Goal: Transaction & Acquisition: Purchase product/service

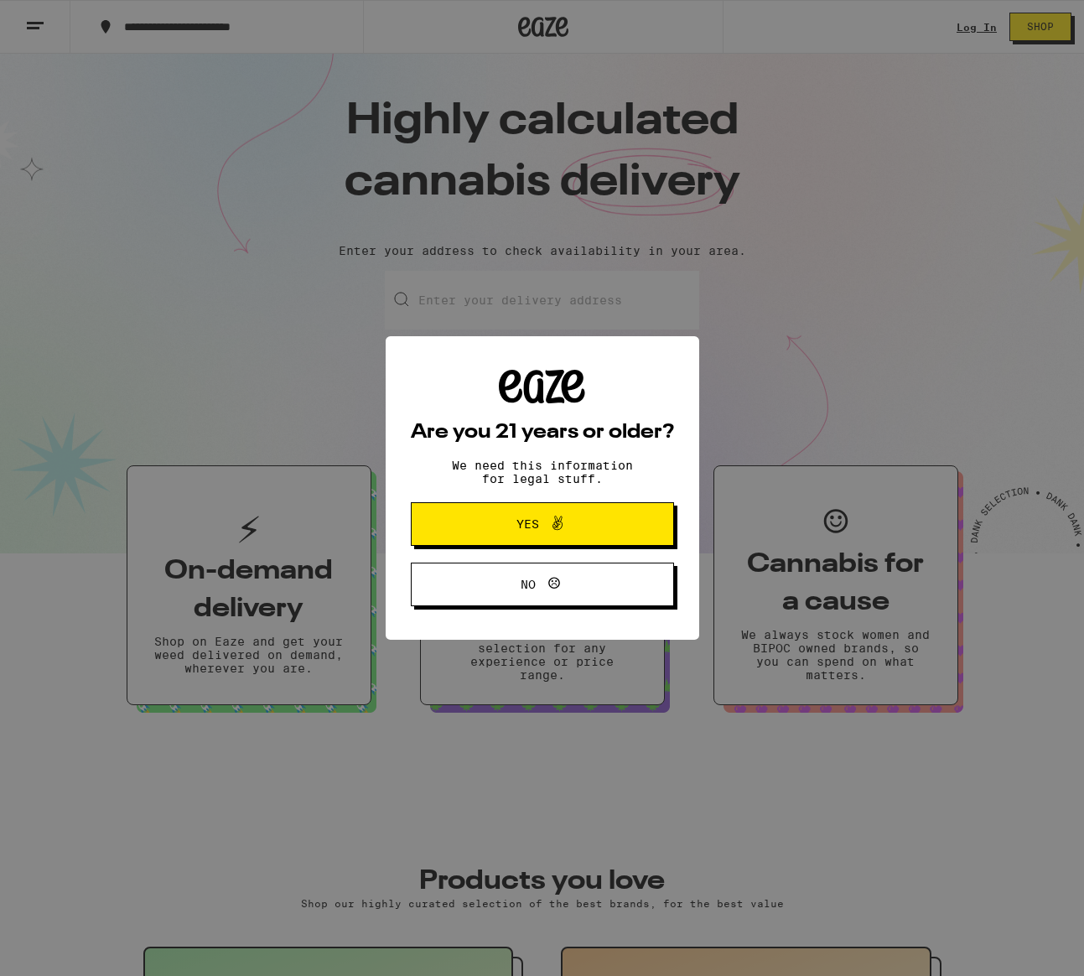
click at [567, 532] on span "Yes" at bounding box center [542, 524] width 127 height 22
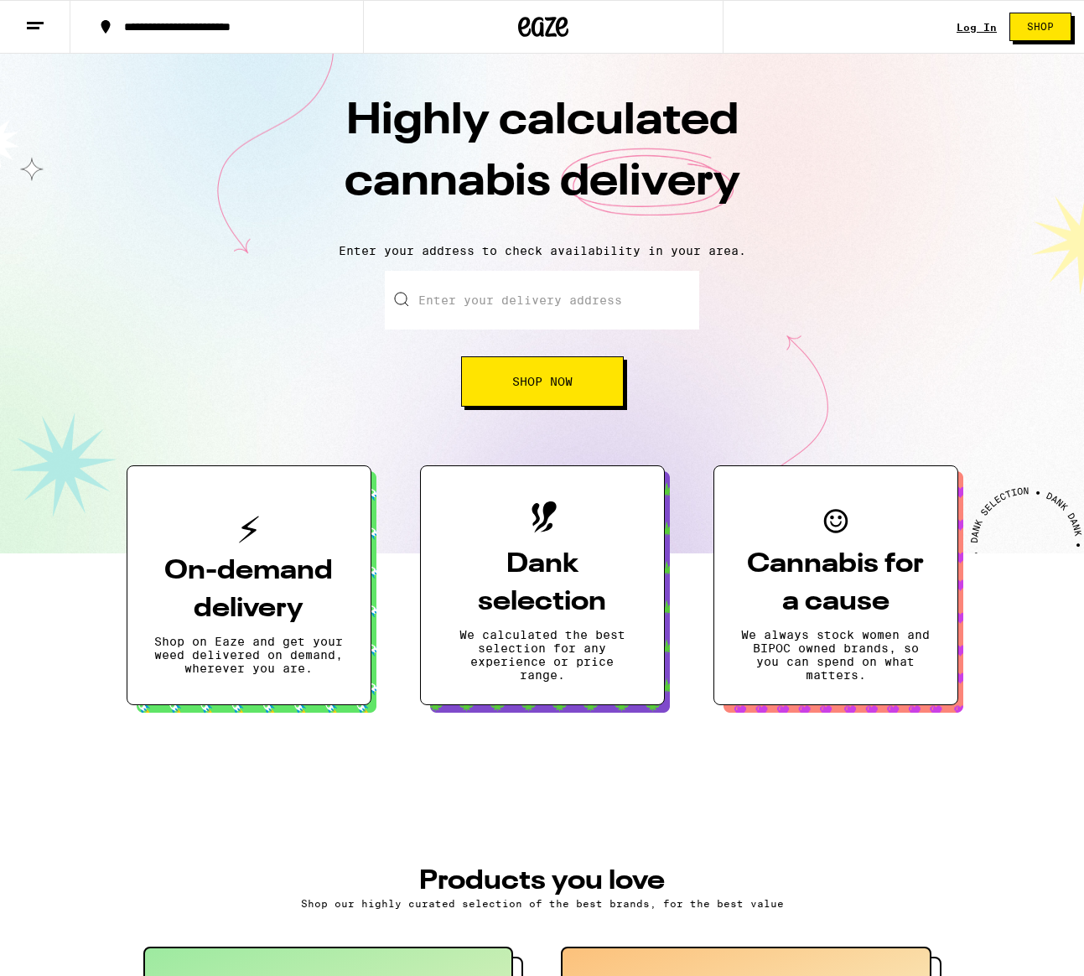
click at [983, 26] on link "Log In" at bounding box center [976, 27] width 40 height 11
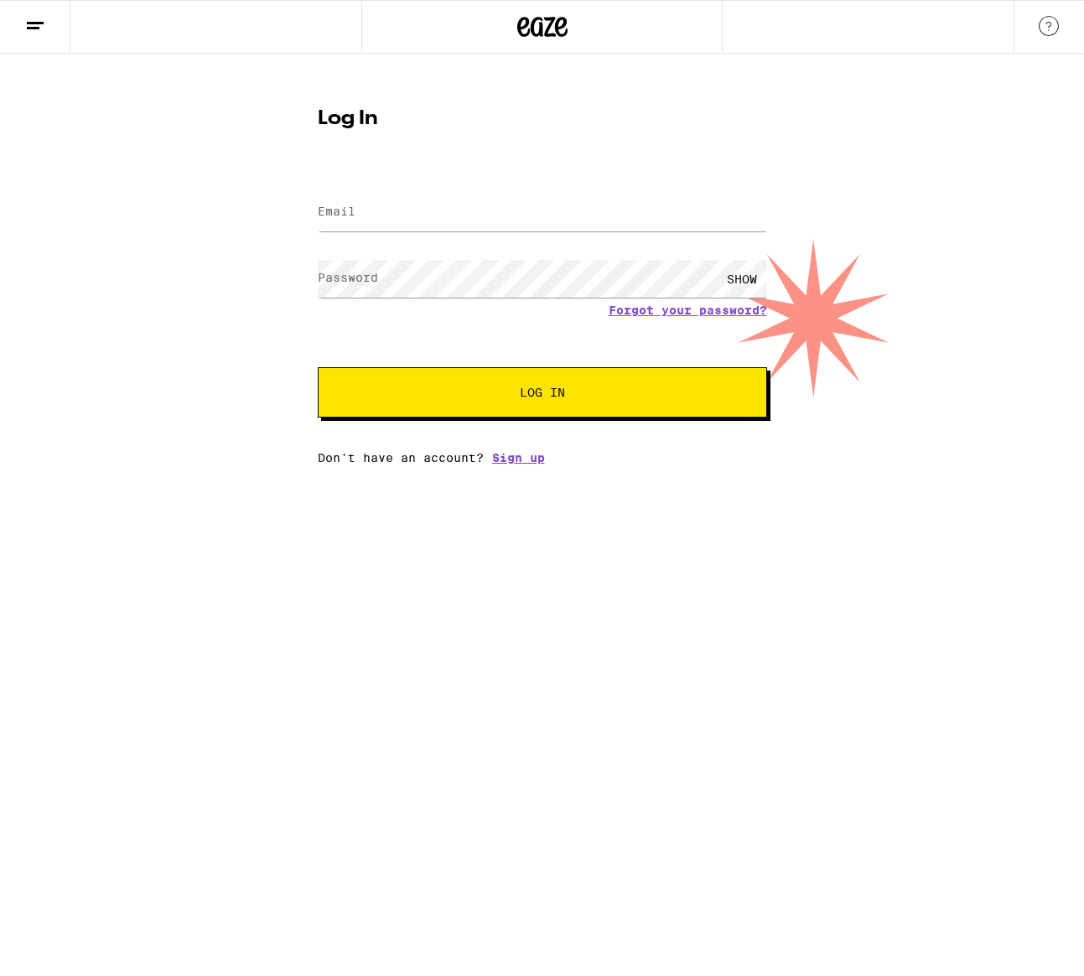
click at [327, 210] on label "Email" at bounding box center [337, 210] width 38 height 13
click at [355, 213] on input "Email" at bounding box center [542, 213] width 449 height 38
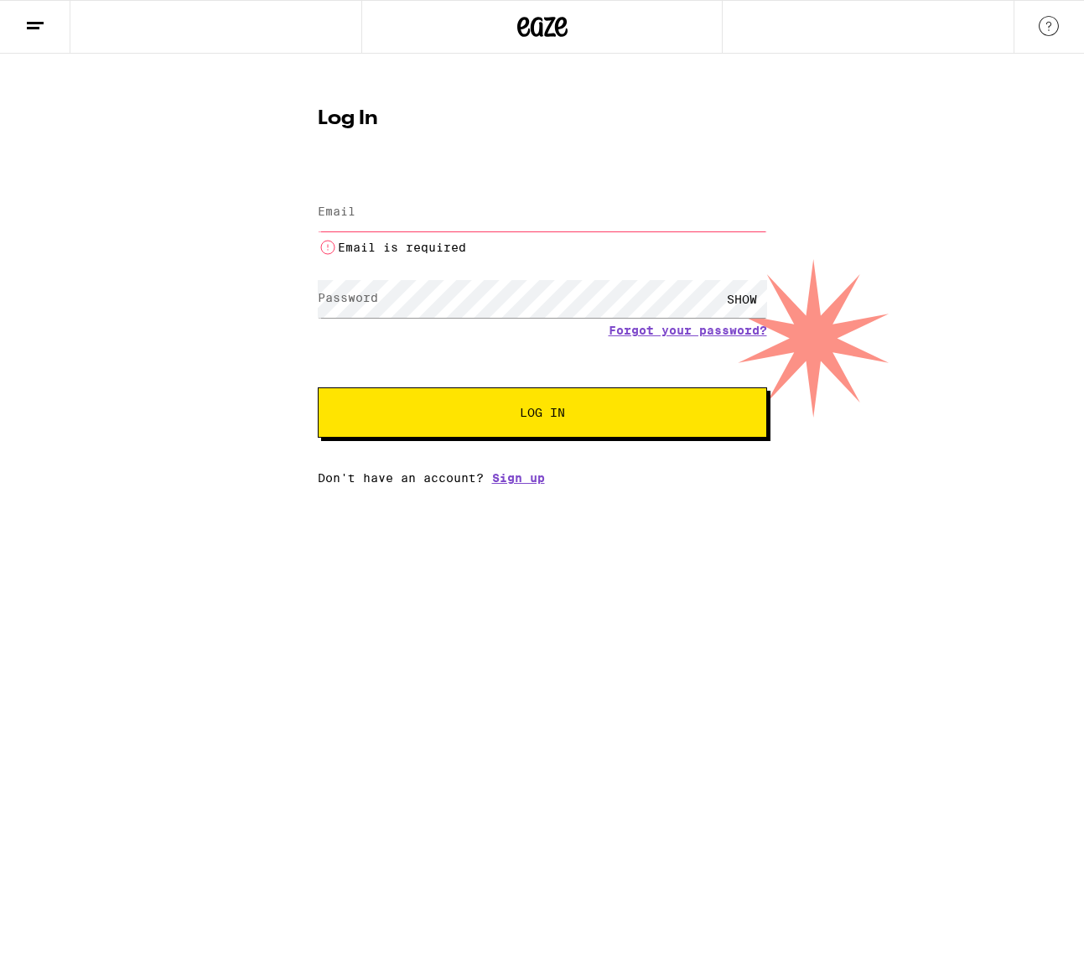
type input "[PERSON_NAME][EMAIL_ADDRESS][PERSON_NAME][DOMAIN_NAME]"
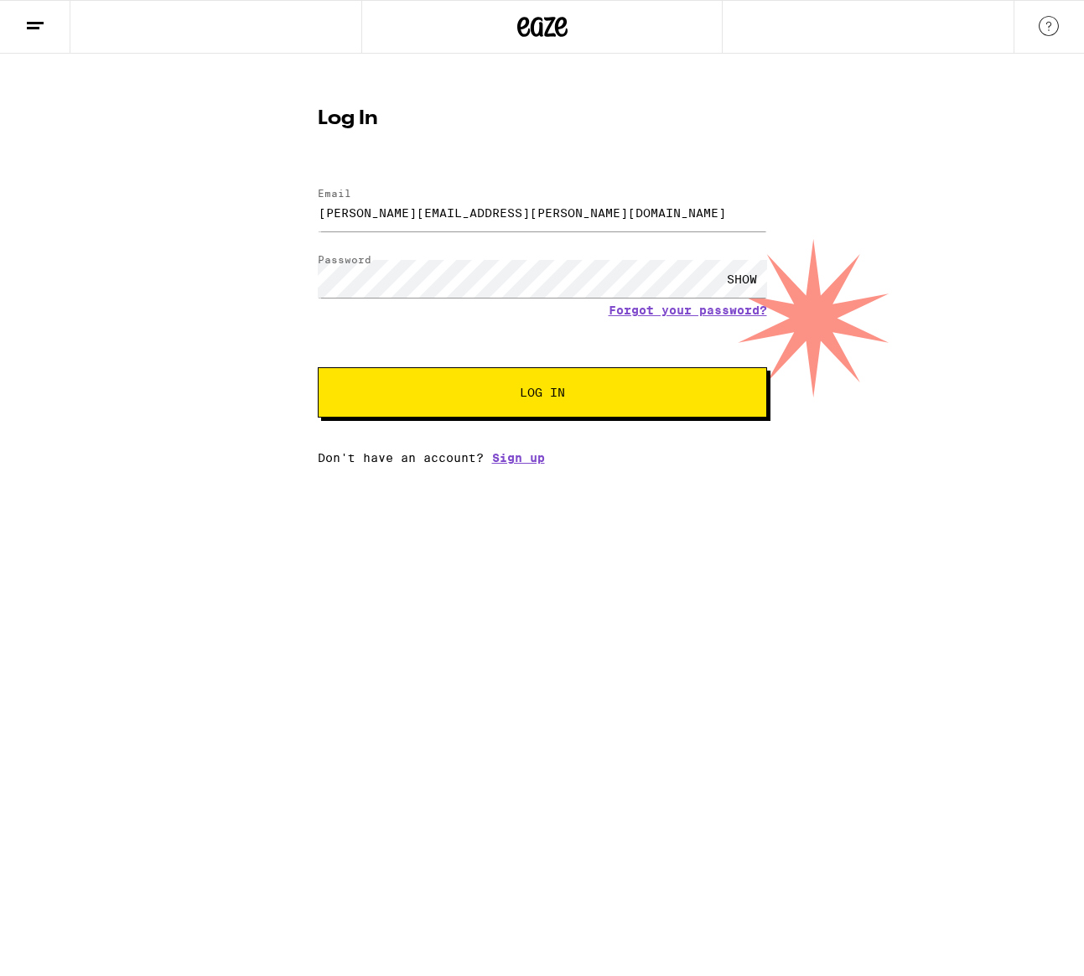
click at [546, 388] on span "Log In" at bounding box center [542, 392] width 45 height 12
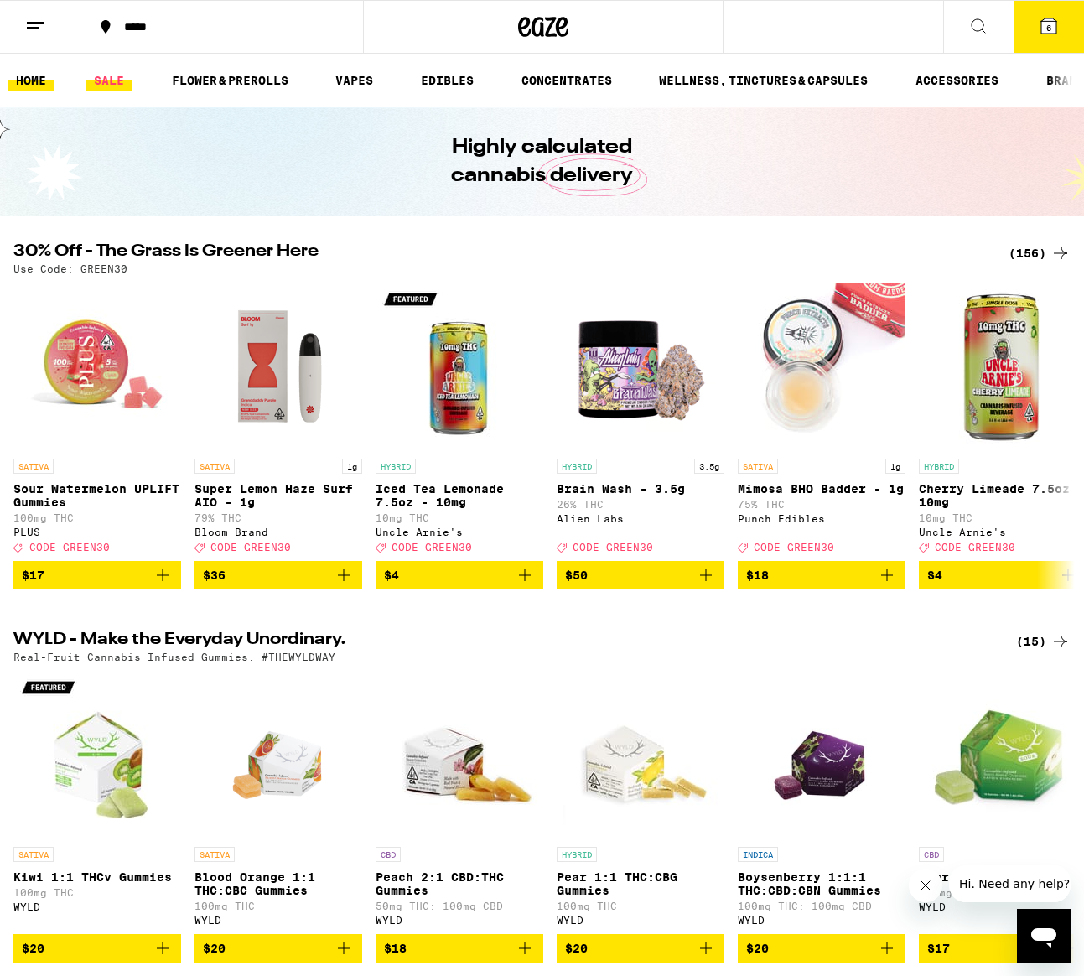
click at [107, 86] on link "SALE" at bounding box center [108, 80] width 47 height 20
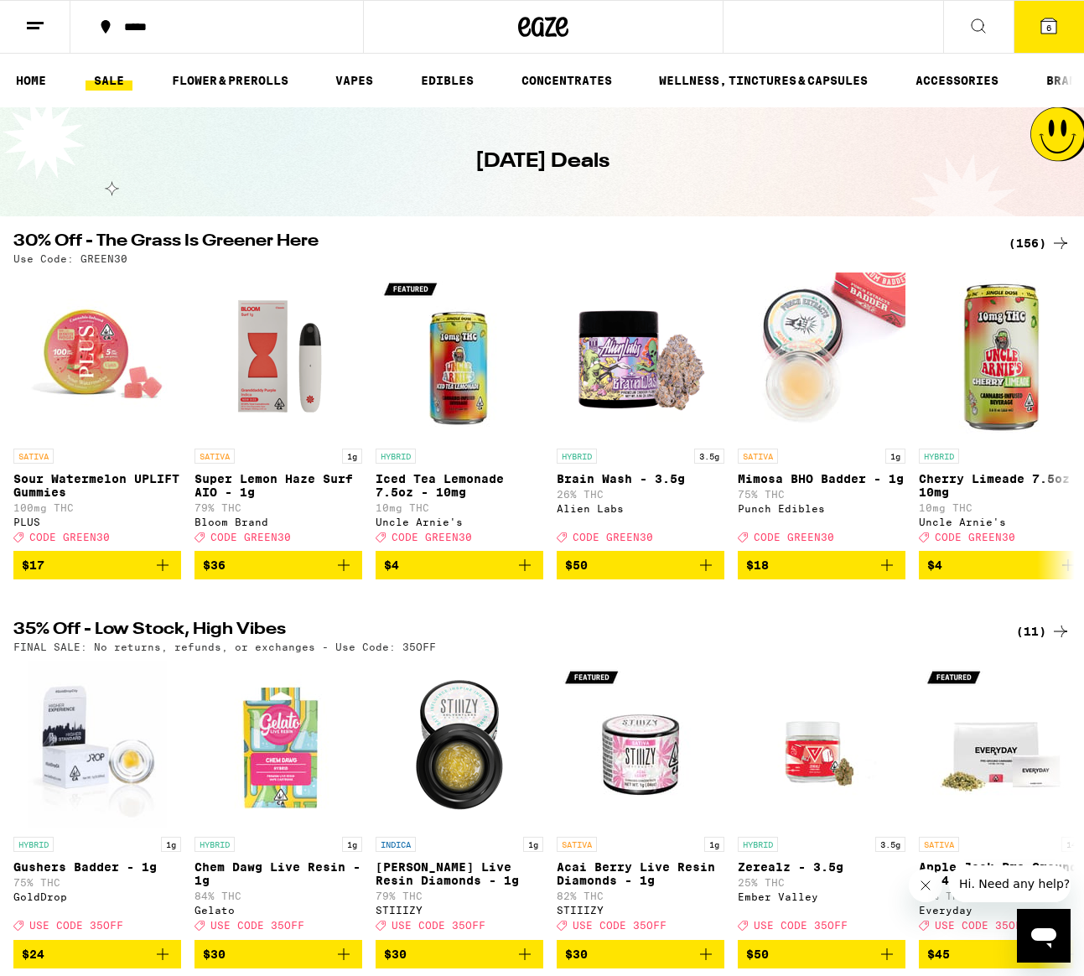
click at [1048, 241] on div "(156)" at bounding box center [1039, 243] width 62 height 20
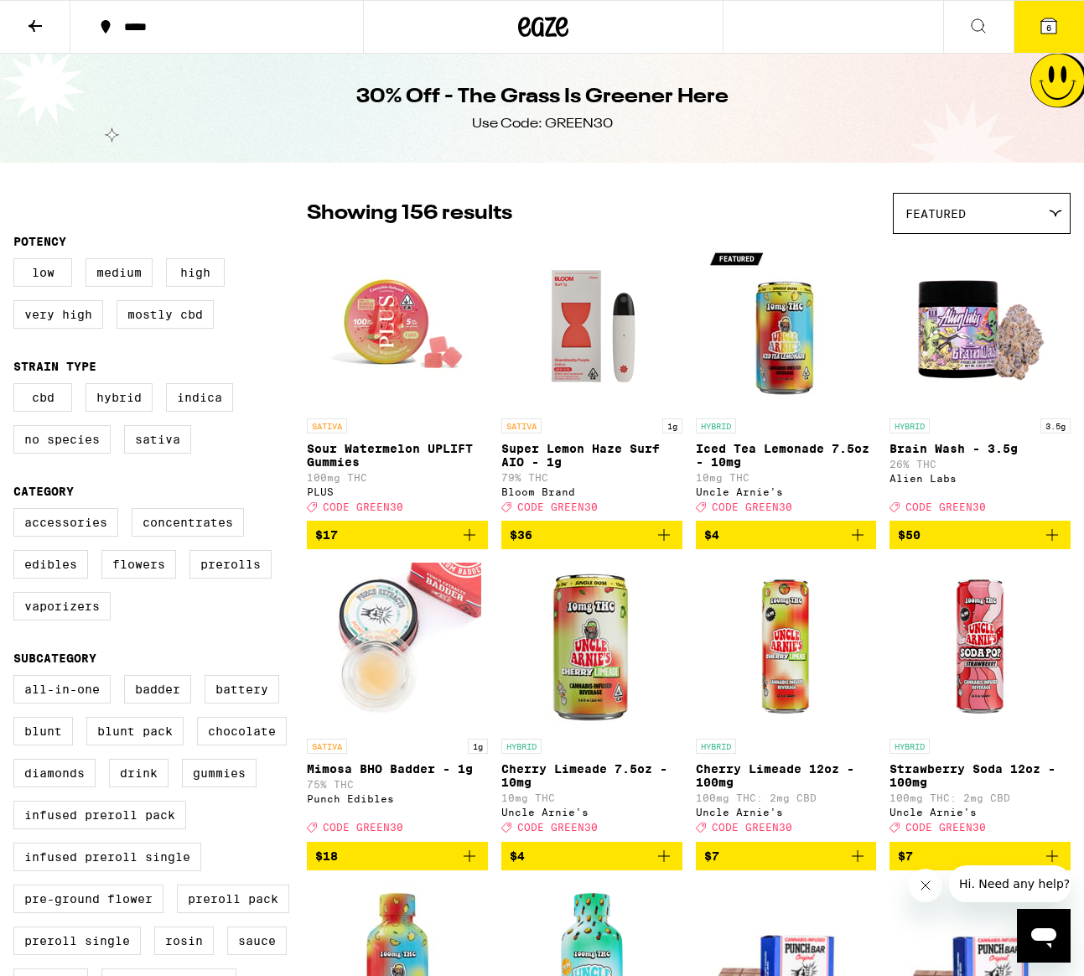
click at [429, 545] on span "$17" at bounding box center [397, 535] width 164 height 20
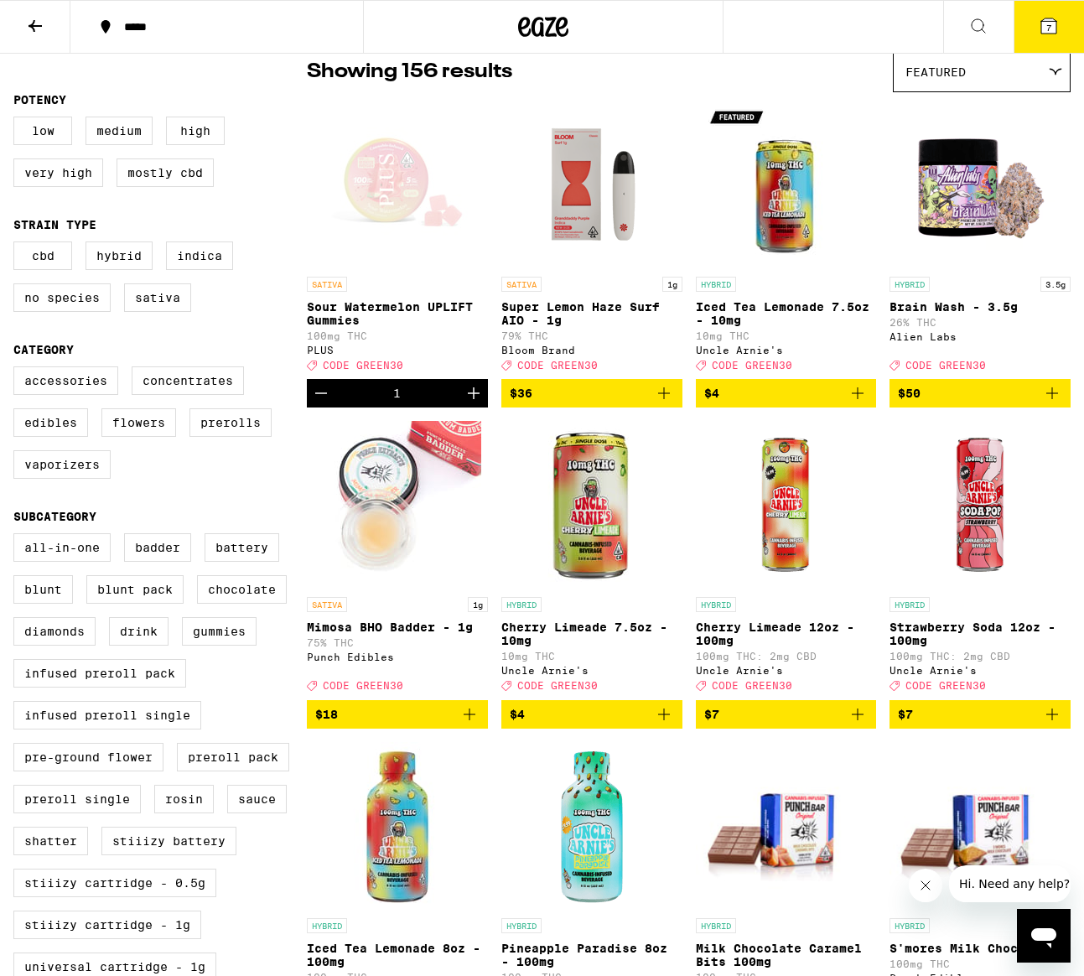
scroll to position [153, 0]
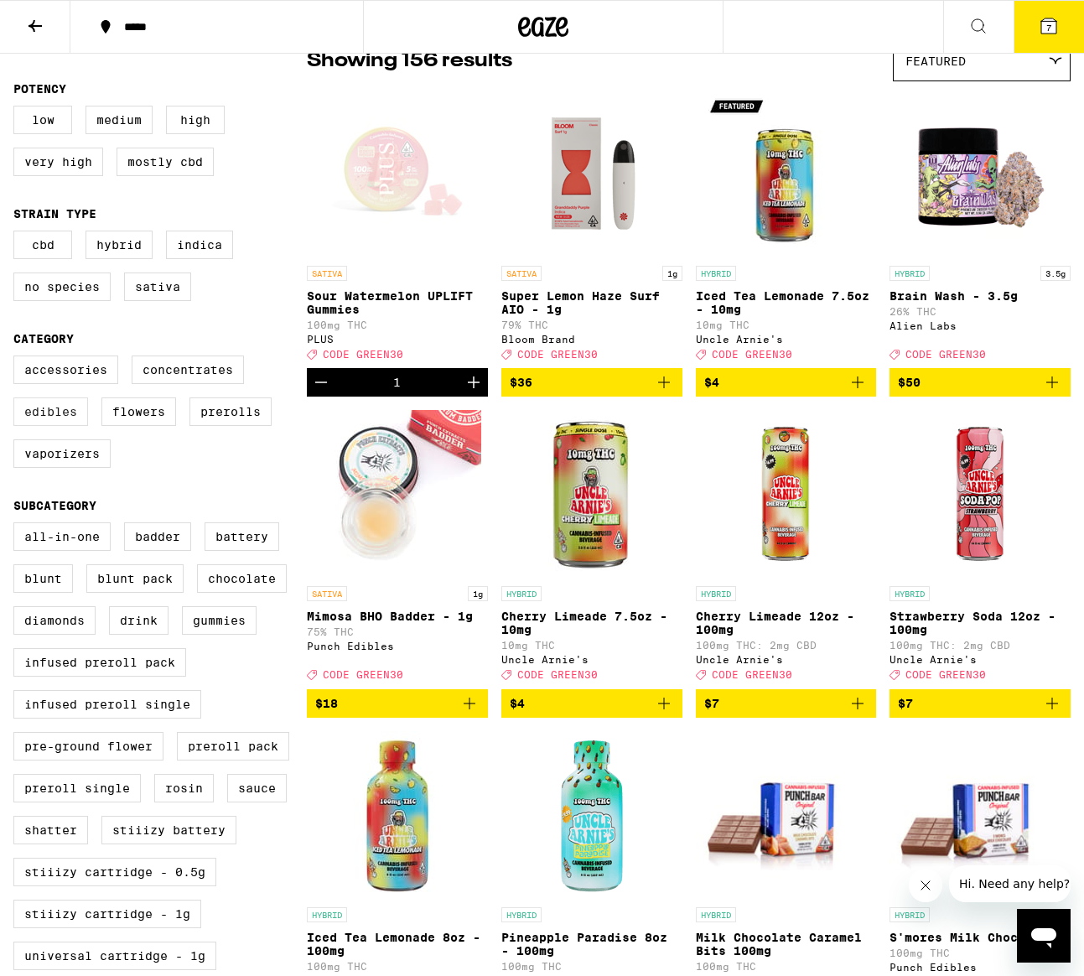
click at [56, 424] on label "Edibles" at bounding box center [50, 411] width 75 height 28
click at [18, 359] on input "Edibles" at bounding box center [17, 358] width 1 height 1
checkbox input "true"
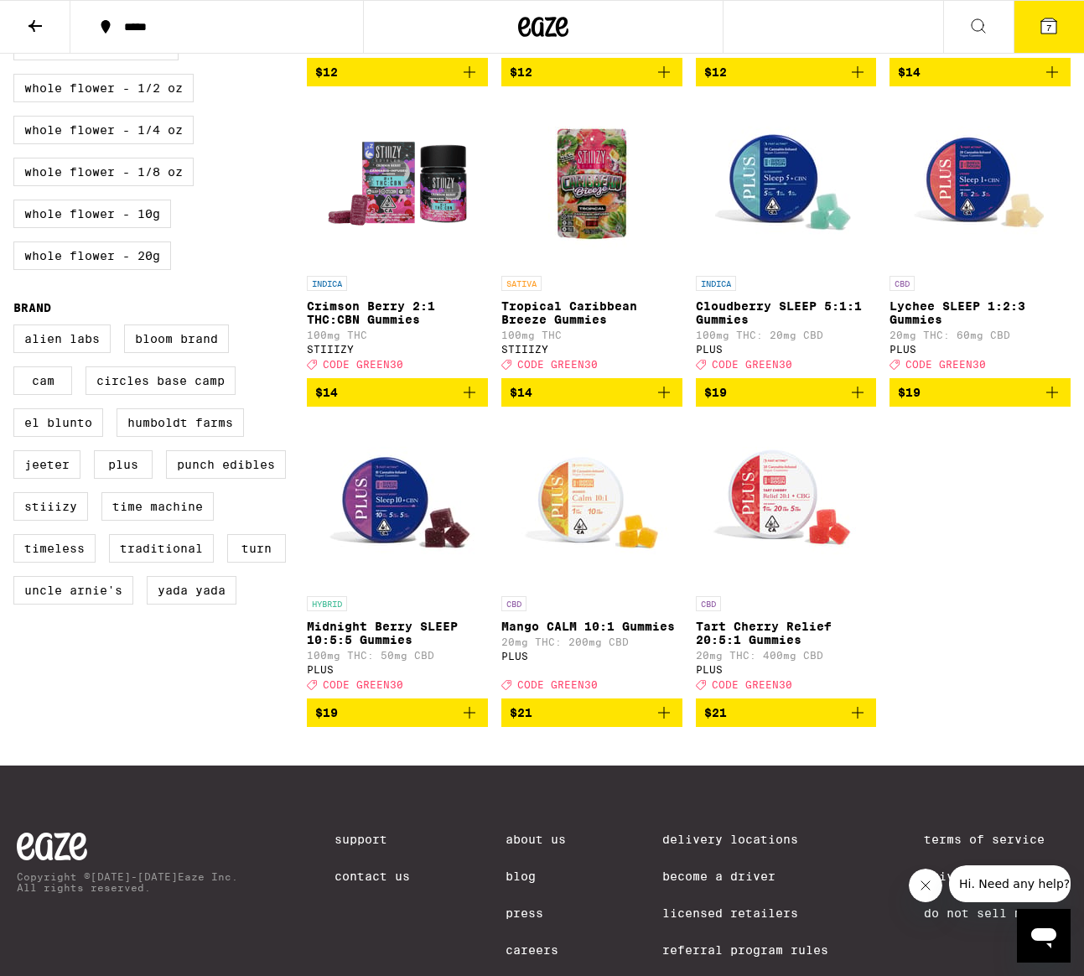
scroll to position [1100, 0]
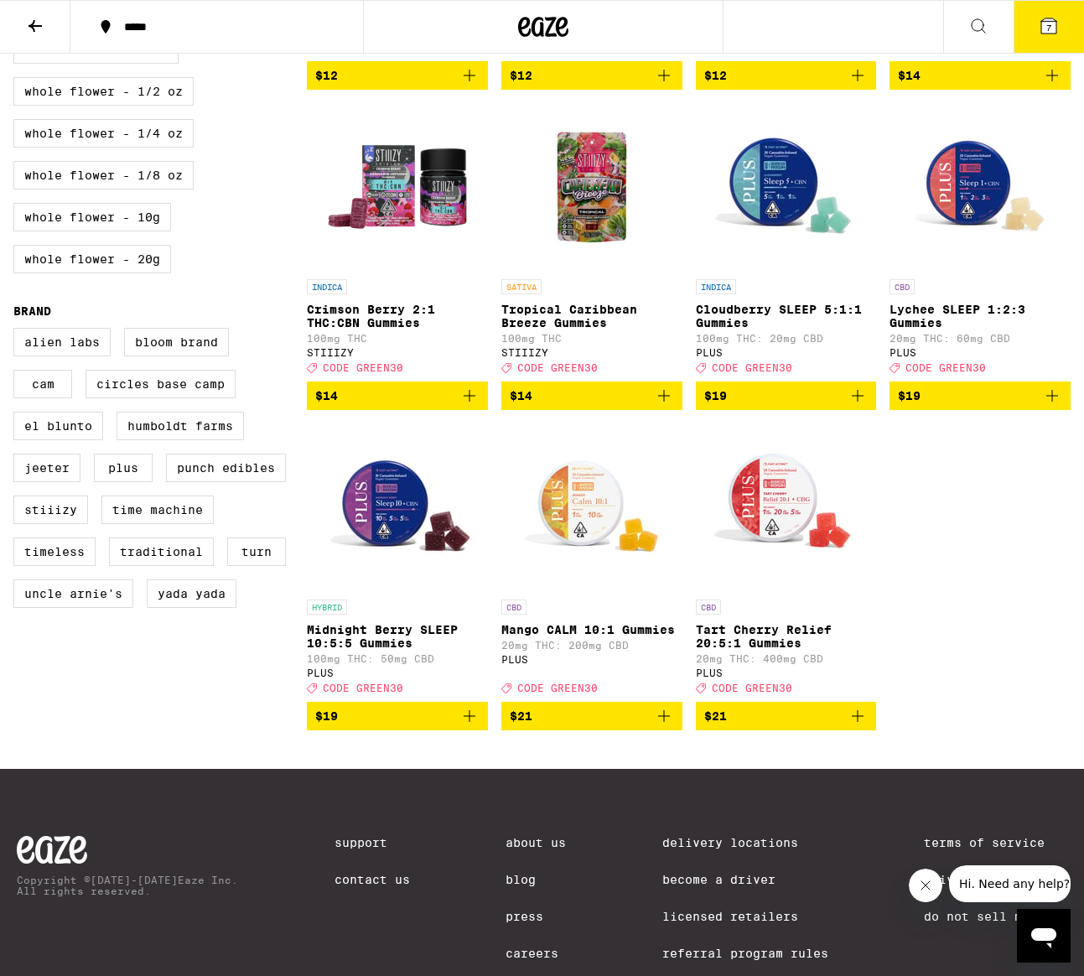
click at [1048, 25] on span "7" at bounding box center [1048, 28] width 5 height 10
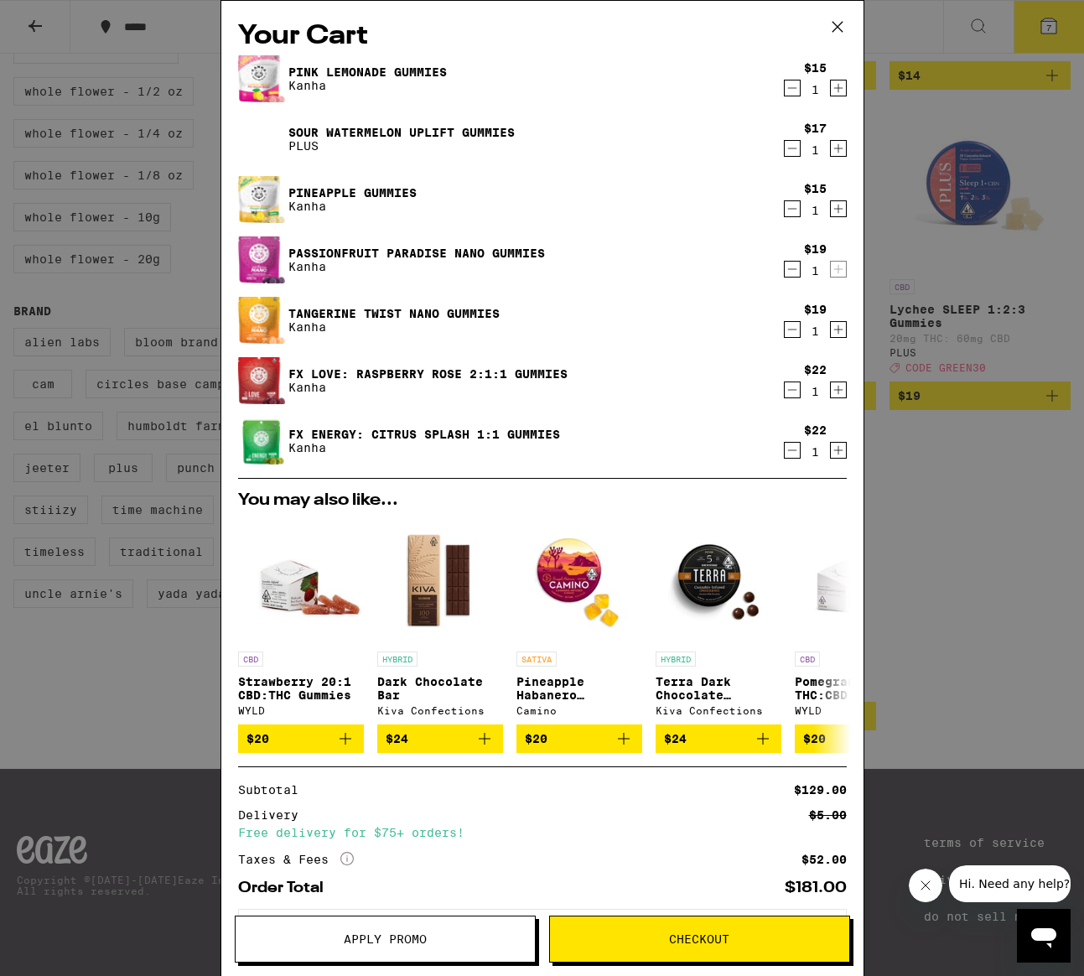
click at [420, 940] on span "Apply Promo" at bounding box center [385, 939] width 83 height 12
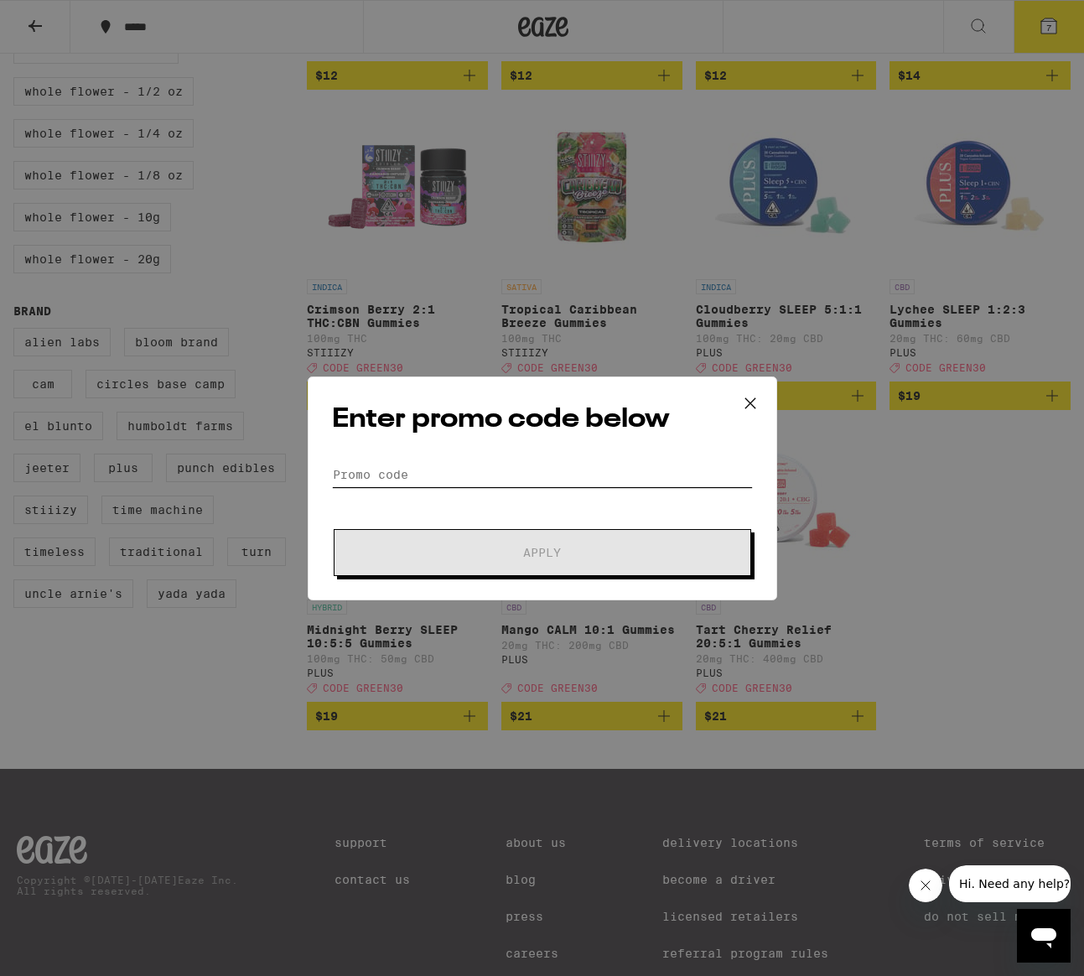
click at [418, 468] on input "Promo Code" at bounding box center [542, 474] width 421 height 25
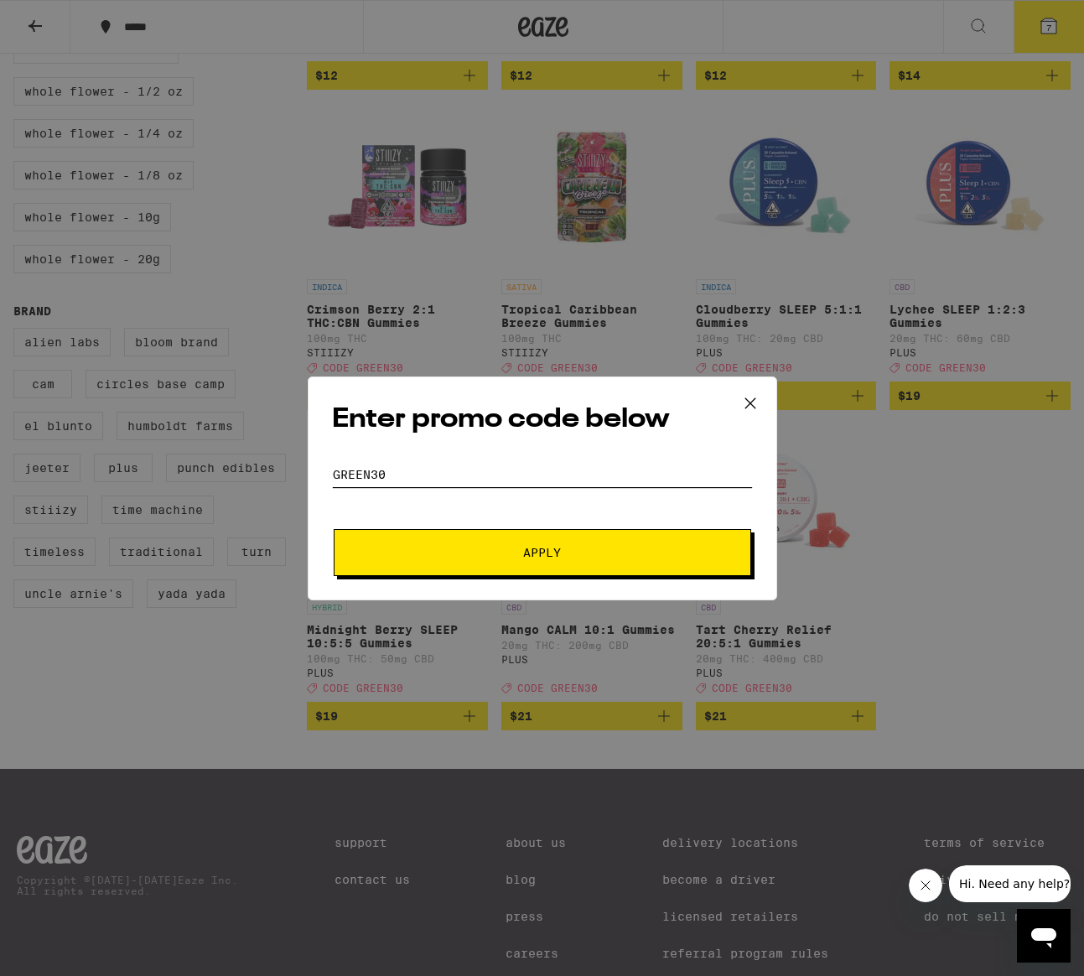
type input "green30"
click at [334, 529] on button "Apply" at bounding box center [542, 552] width 417 height 47
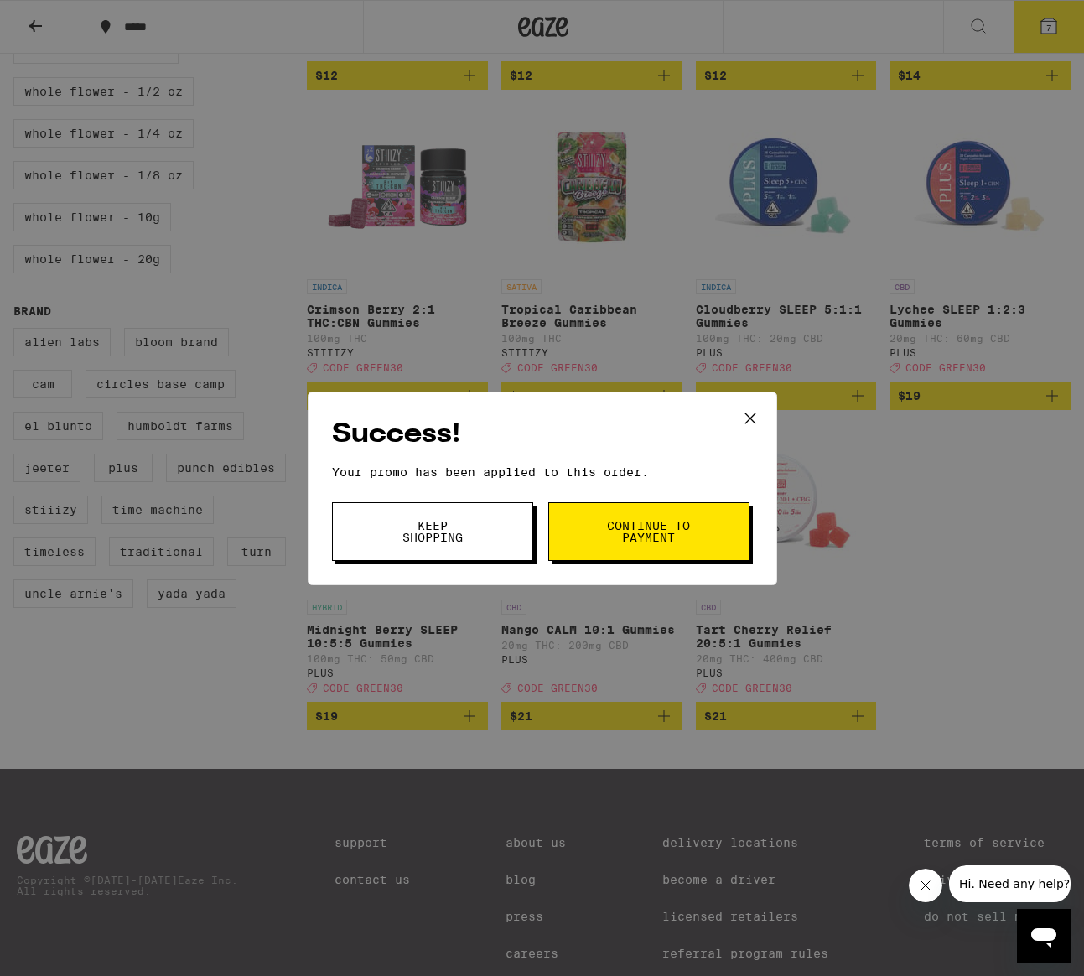
click at [648, 537] on span "Continue to payment" at bounding box center [648, 531] width 85 height 23
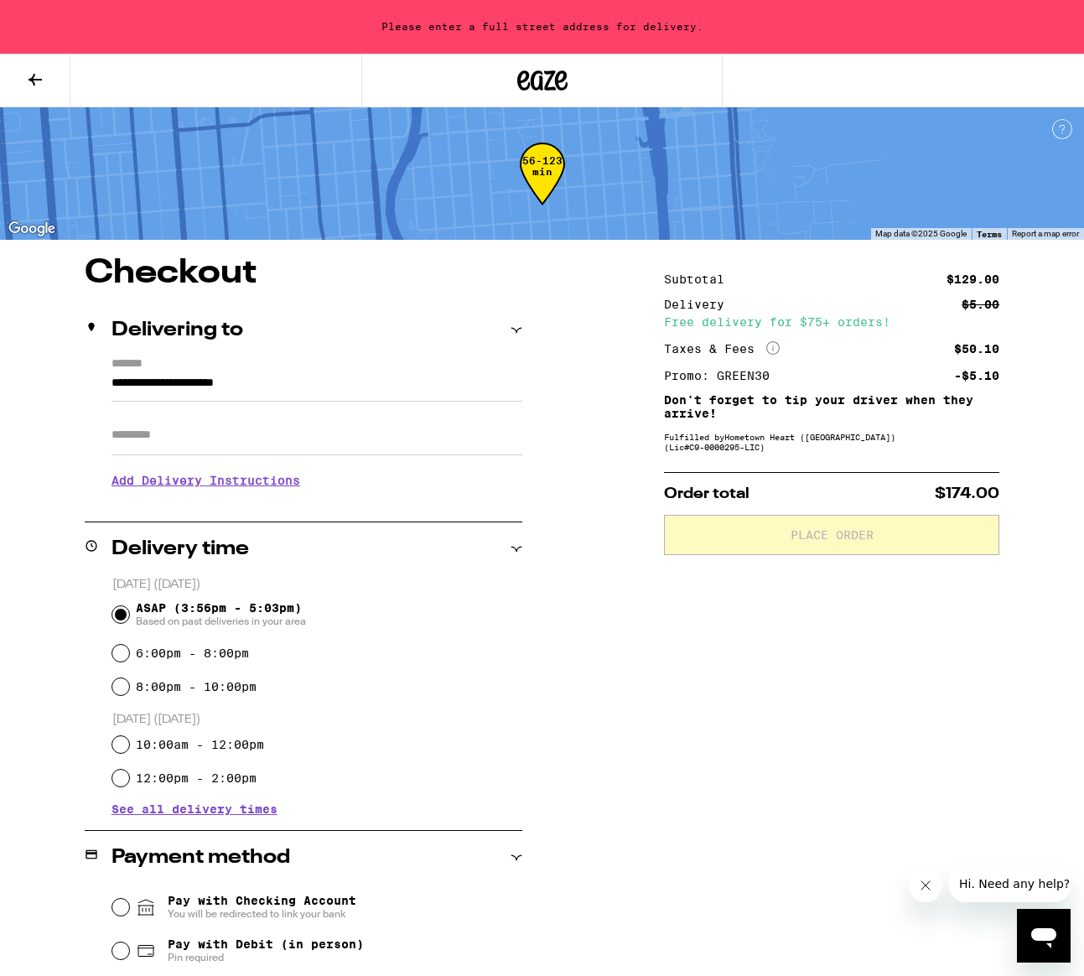
click at [537, 78] on icon at bounding box center [542, 80] width 50 height 30
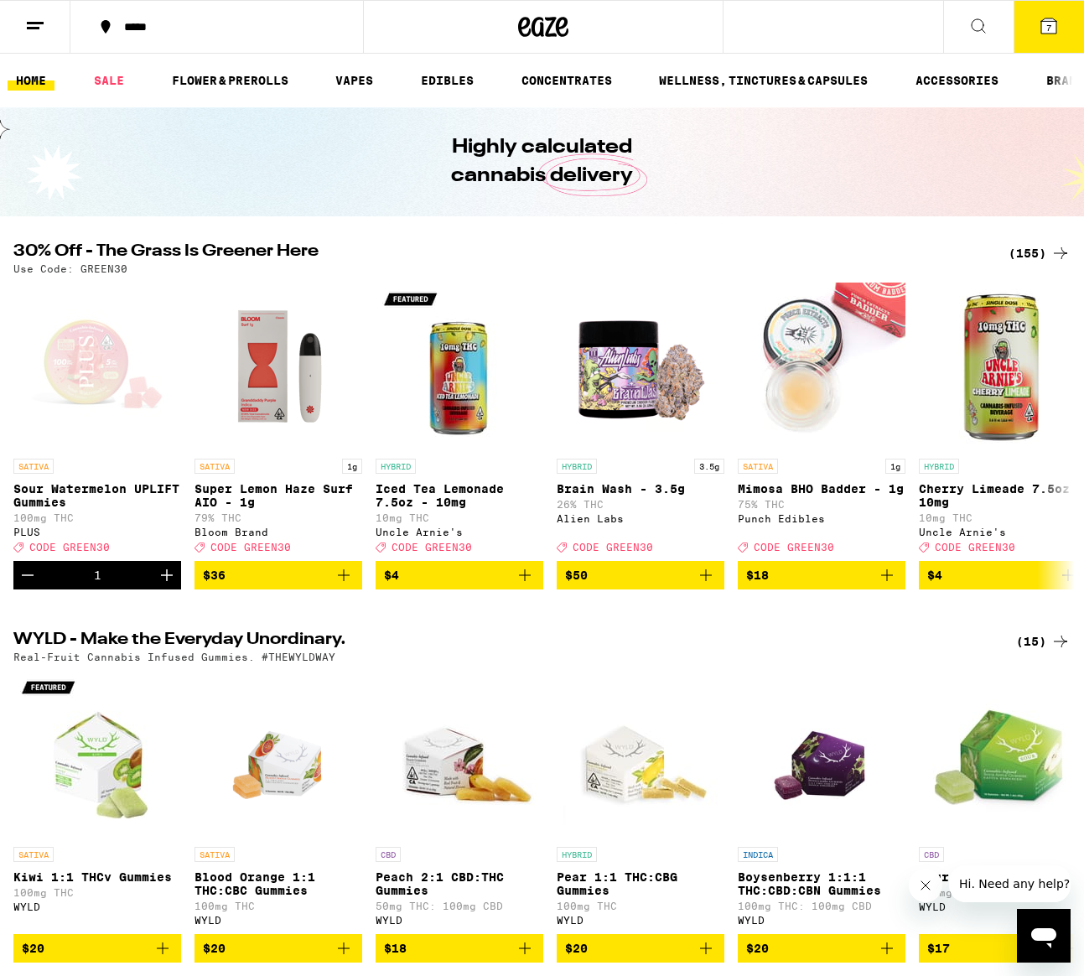
click at [1056, 30] on icon at bounding box center [1048, 26] width 20 height 20
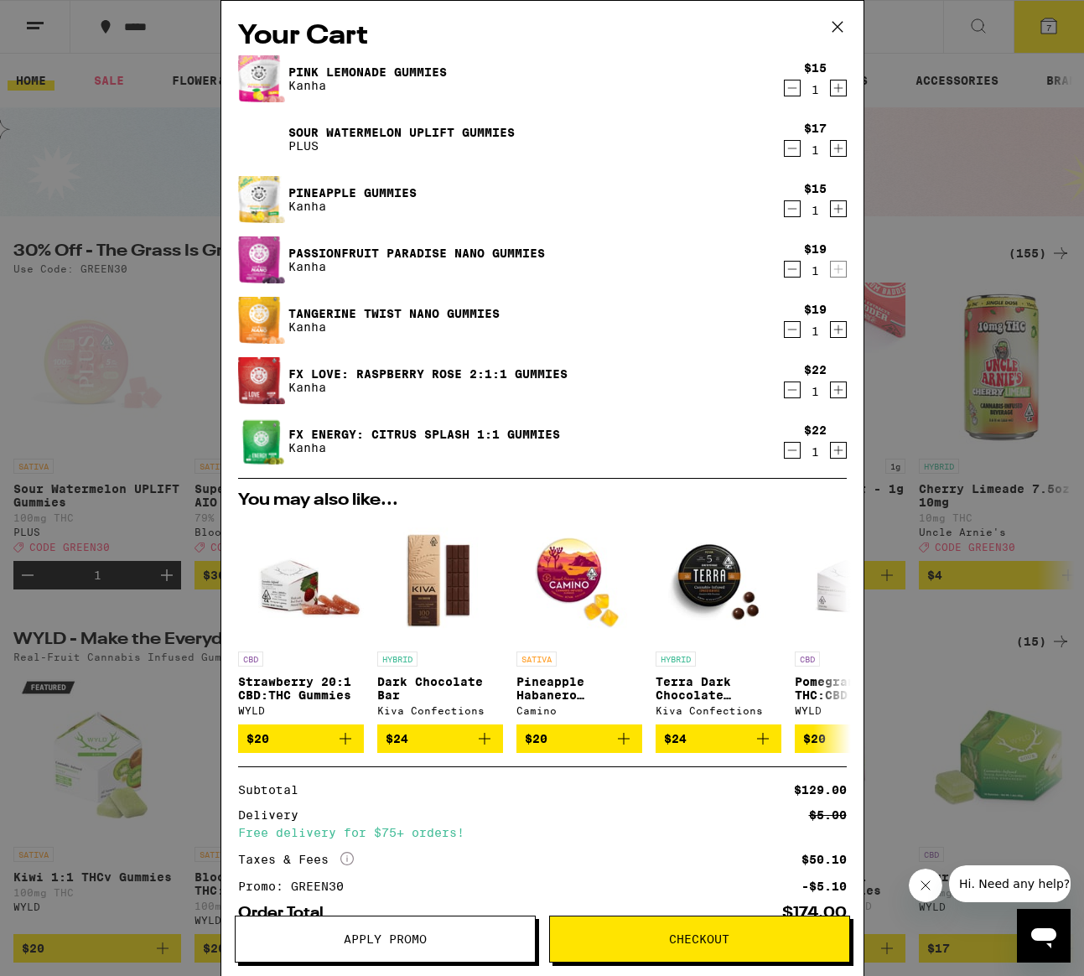
click at [789, 91] on icon "Decrement" at bounding box center [791, 88] width 15 height 20
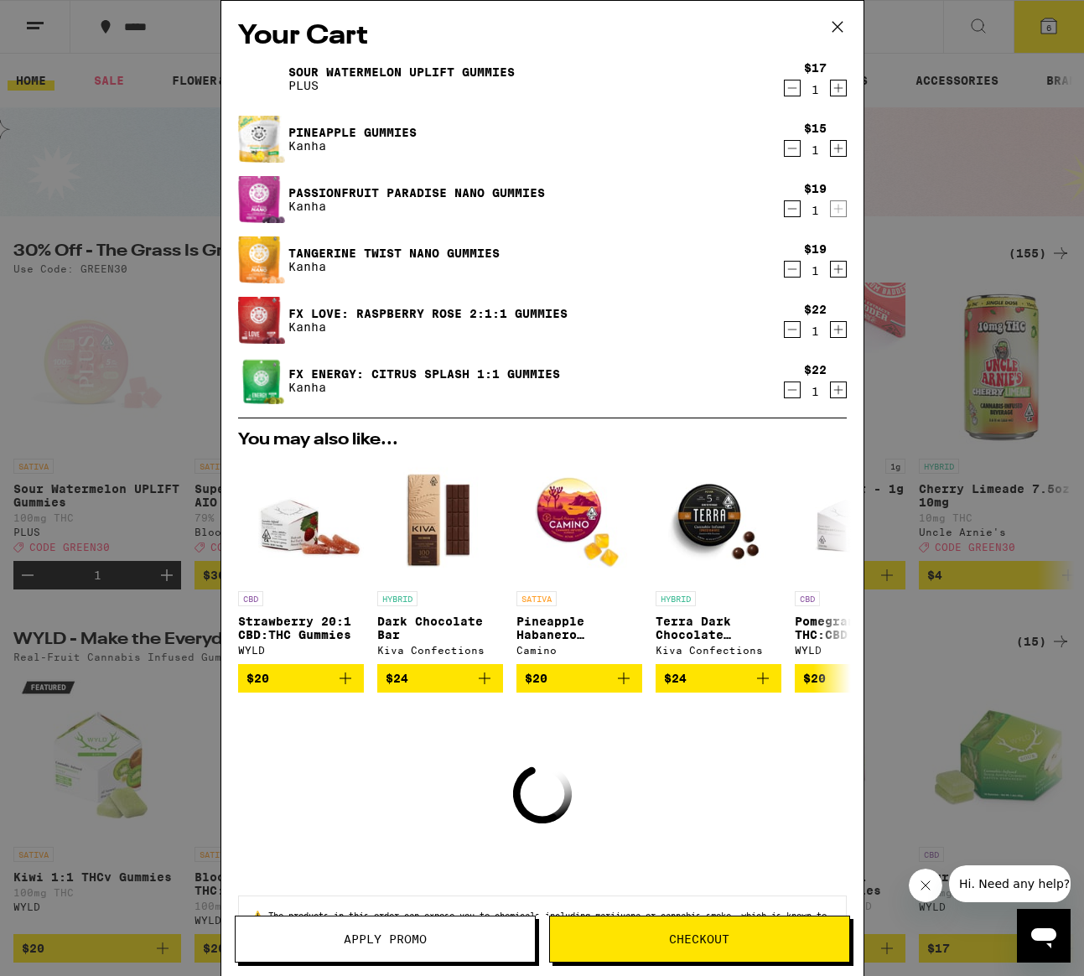
click at [789, 91] on icon "Decrement" at bounding box center [791, 88] width 15 height 20
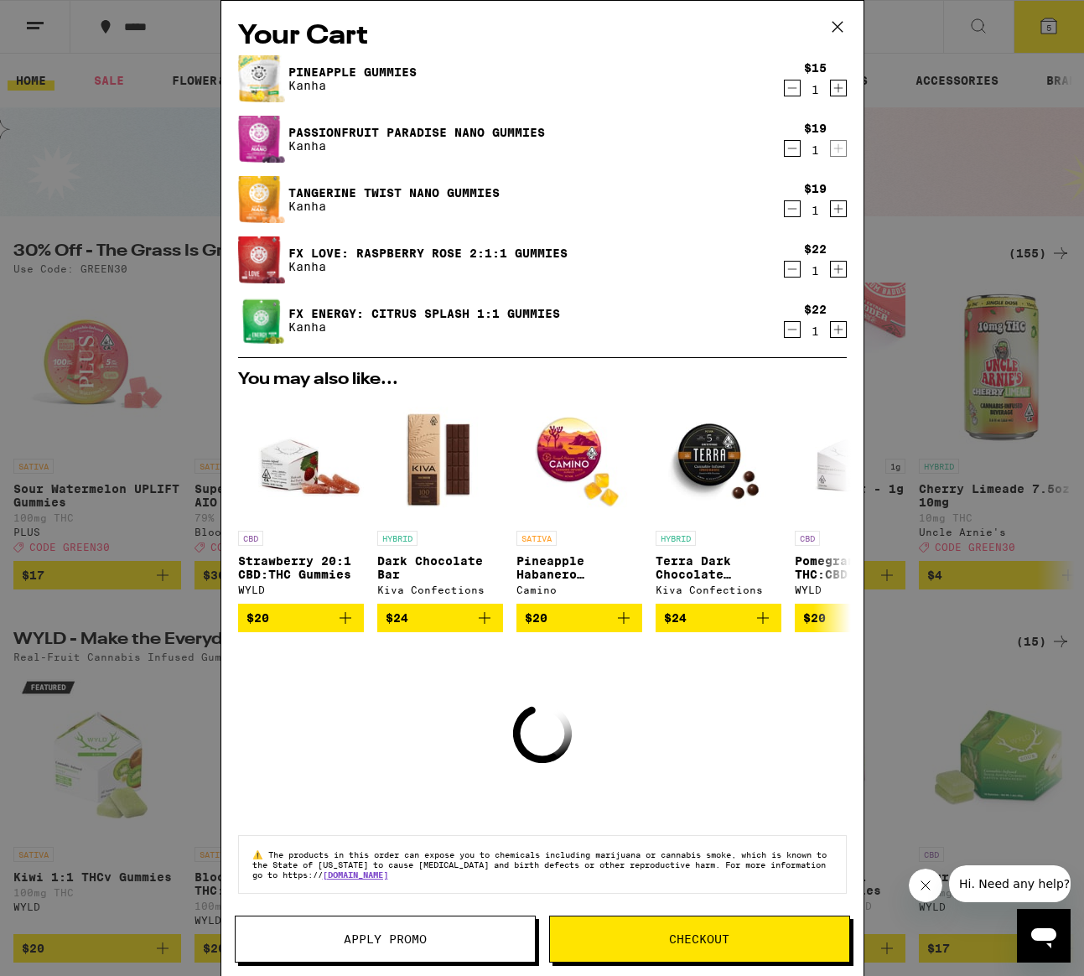
click at [789, 91] on icon "Decrement" at bounding box center [791, 88] width 15 height 20
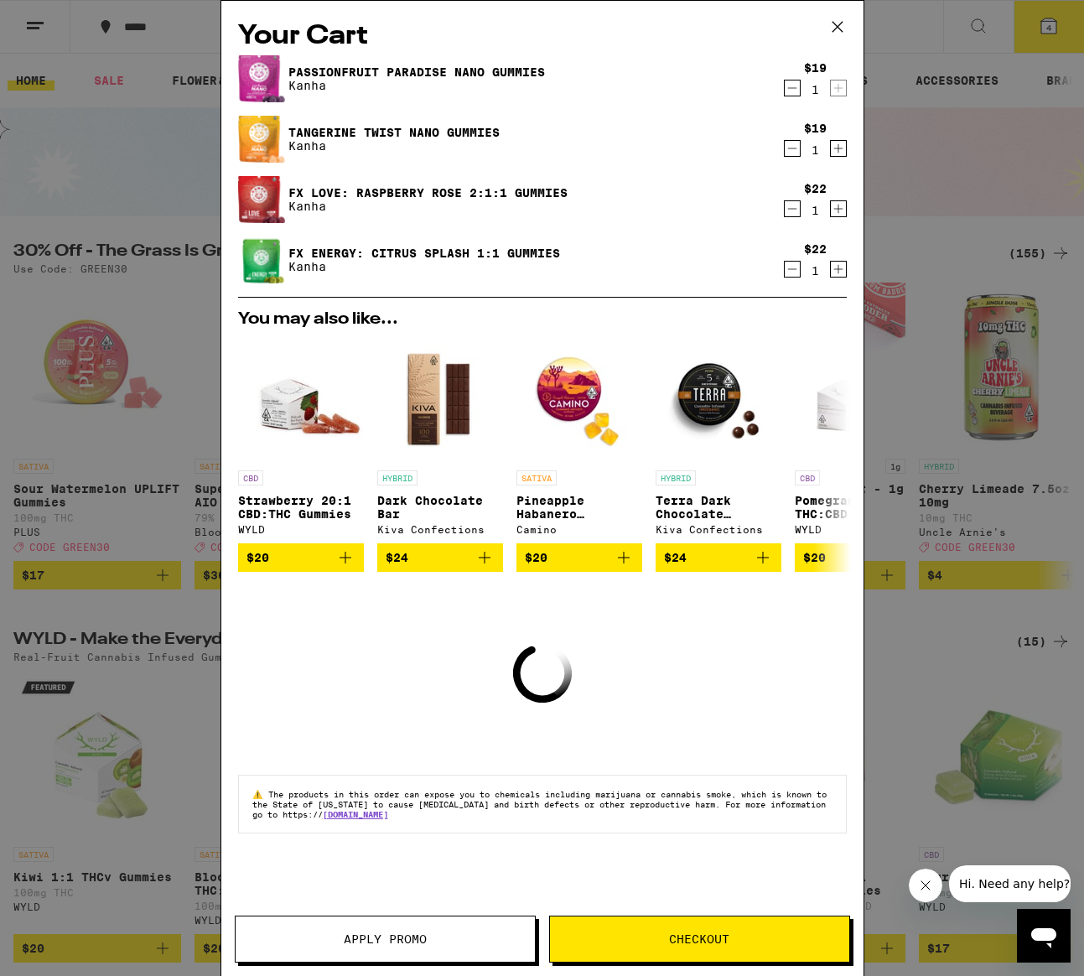
click at [789, 91] on icon "Decrement" at bounding box center [791, 88] width 15 height 20
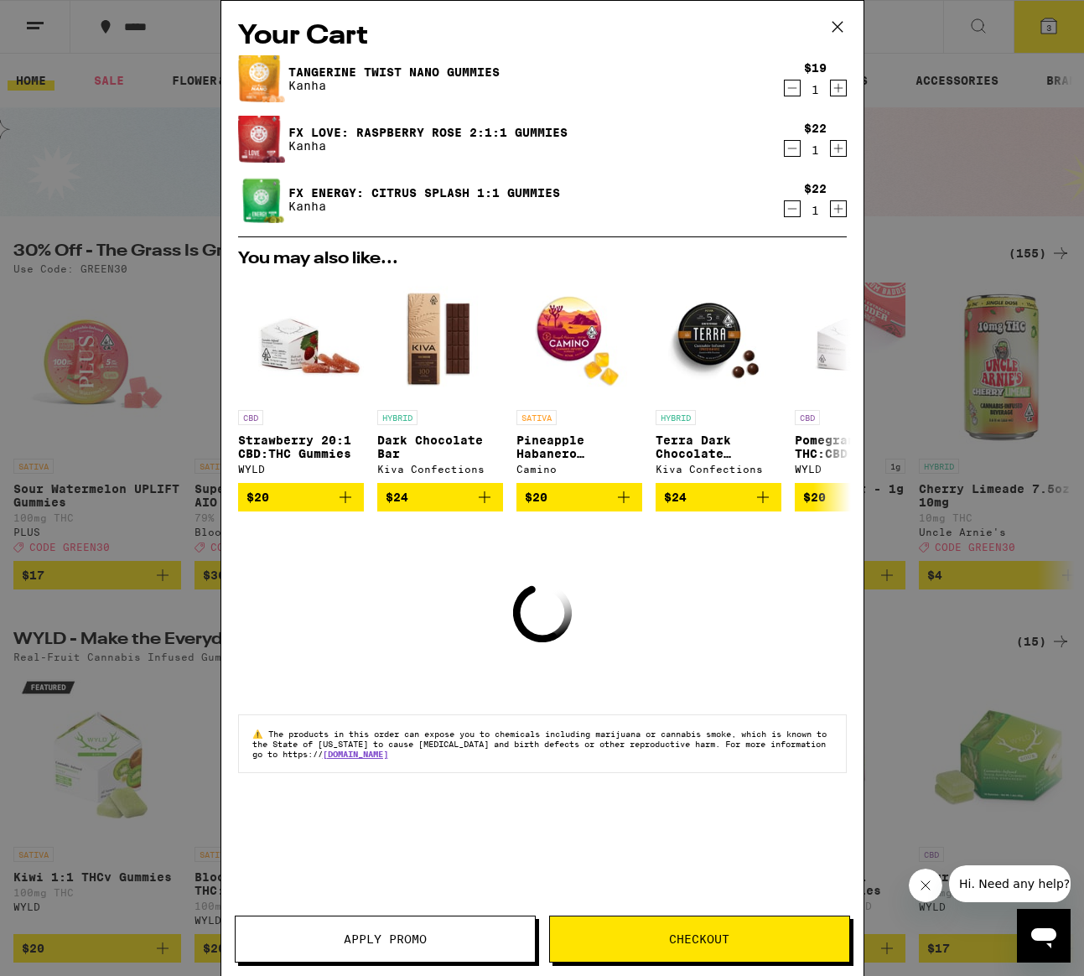
click at [789, 91] on icon "Decrement" at bounding box center [791, 88] width 15 height 20
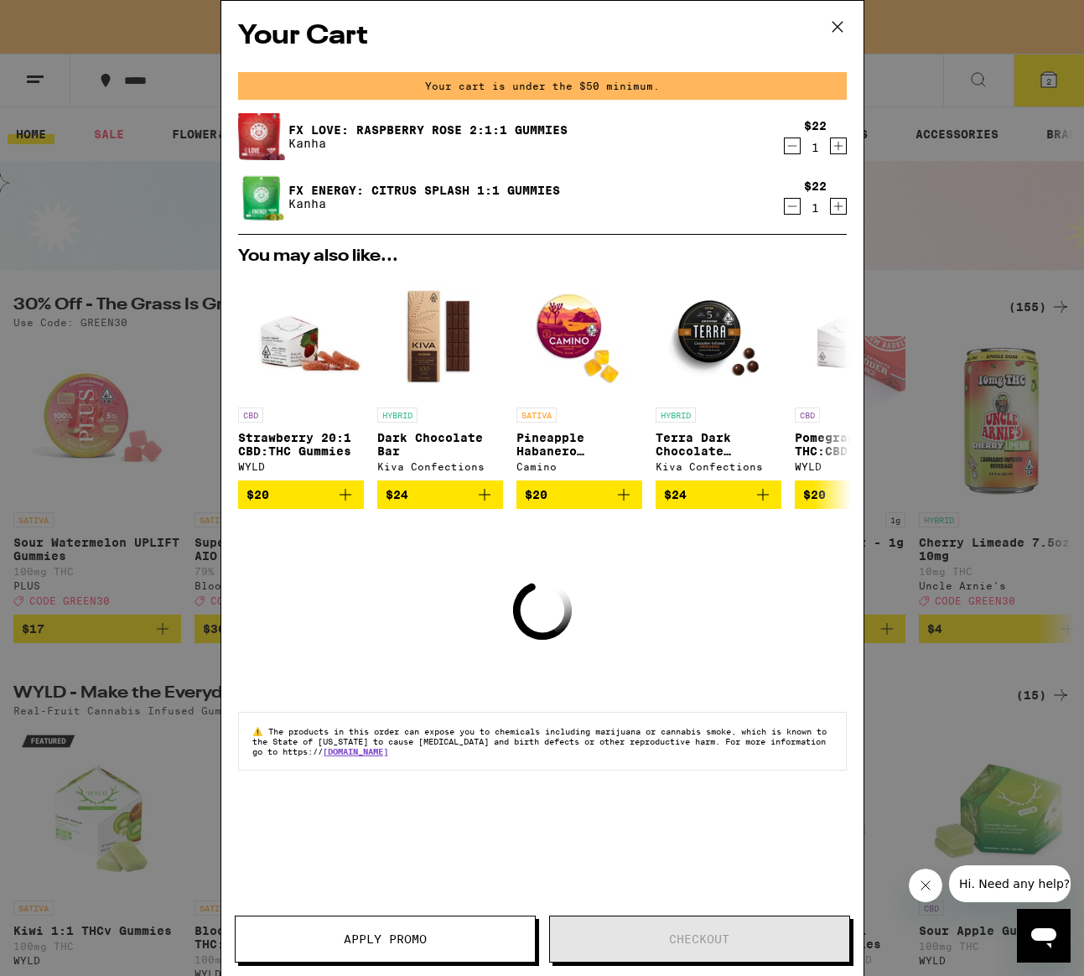
click at [790, 140] on icon "Decrement" at bounding box center [791, 146] width 15 height 20
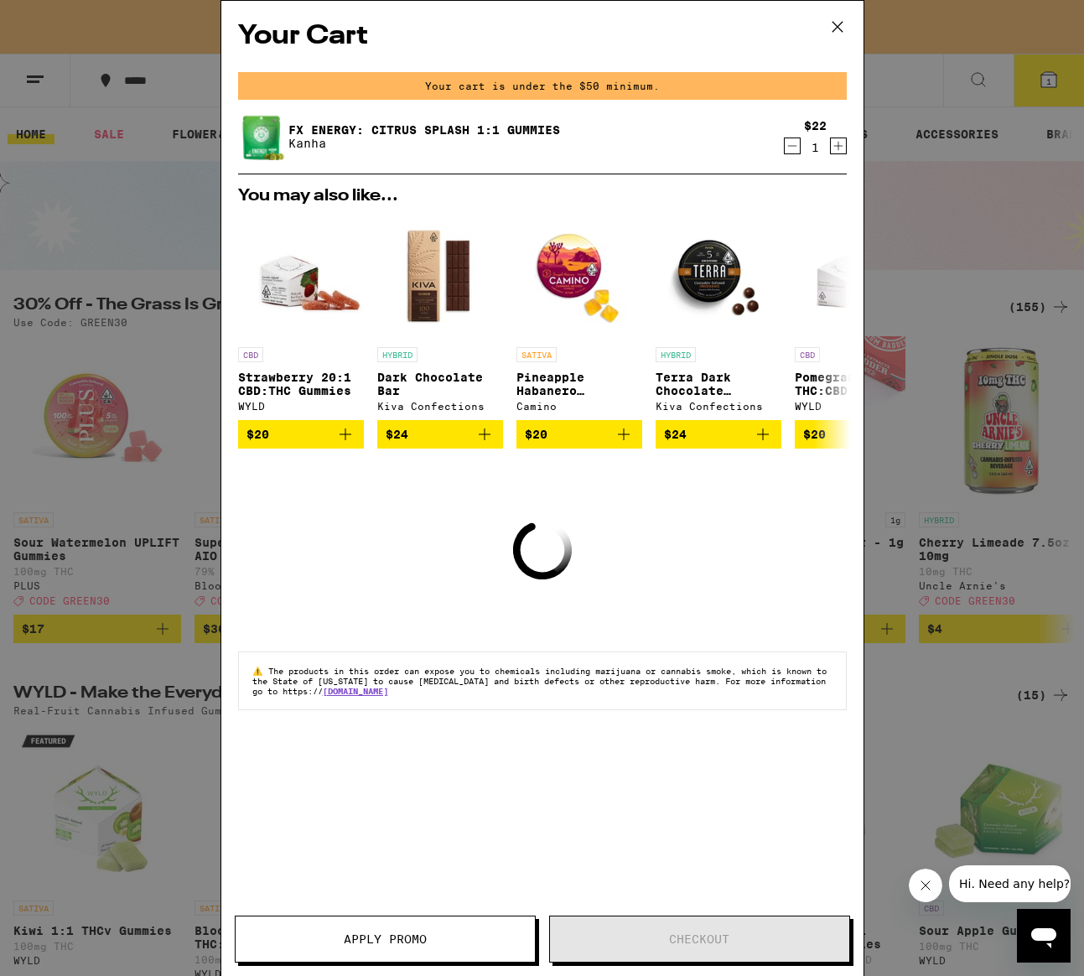
click at [790, 151] on icon "Decrement" at bounding box center [791, 146] width 15 height 20
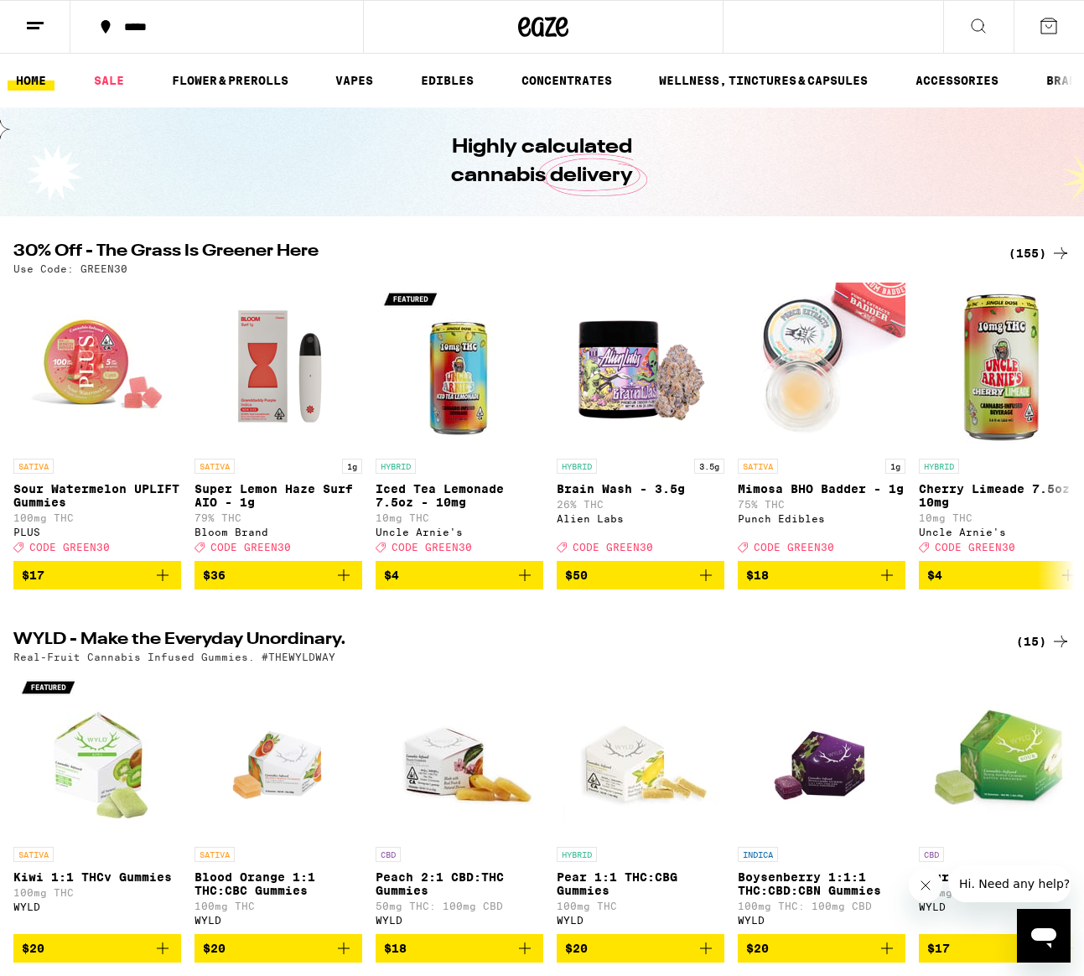
click at [1030, 254] on div "(155)" at bounding box center [1039, 253] width 62 height 20
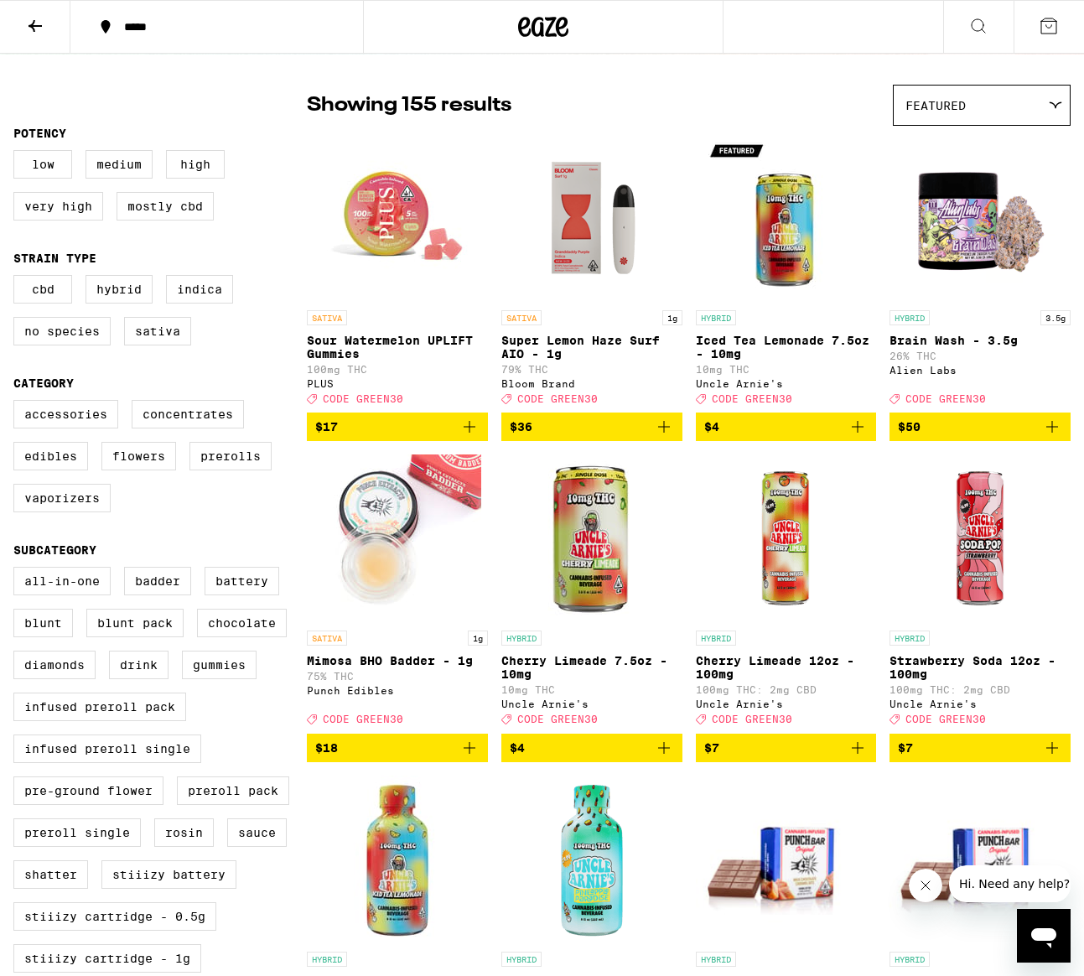
scroll to position [122, 0]
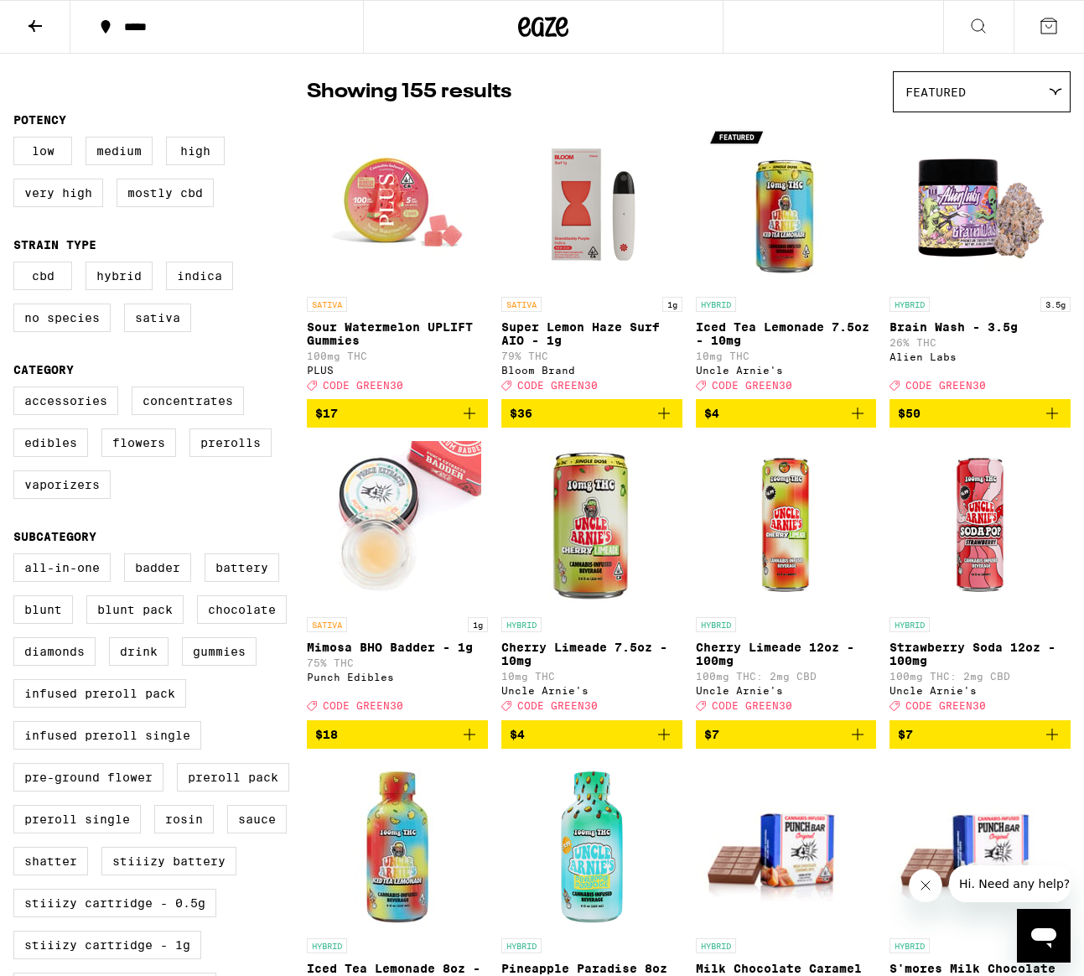
click at [385, 422] on span "$17" at bounding box center [397, 413] width 164 height 20
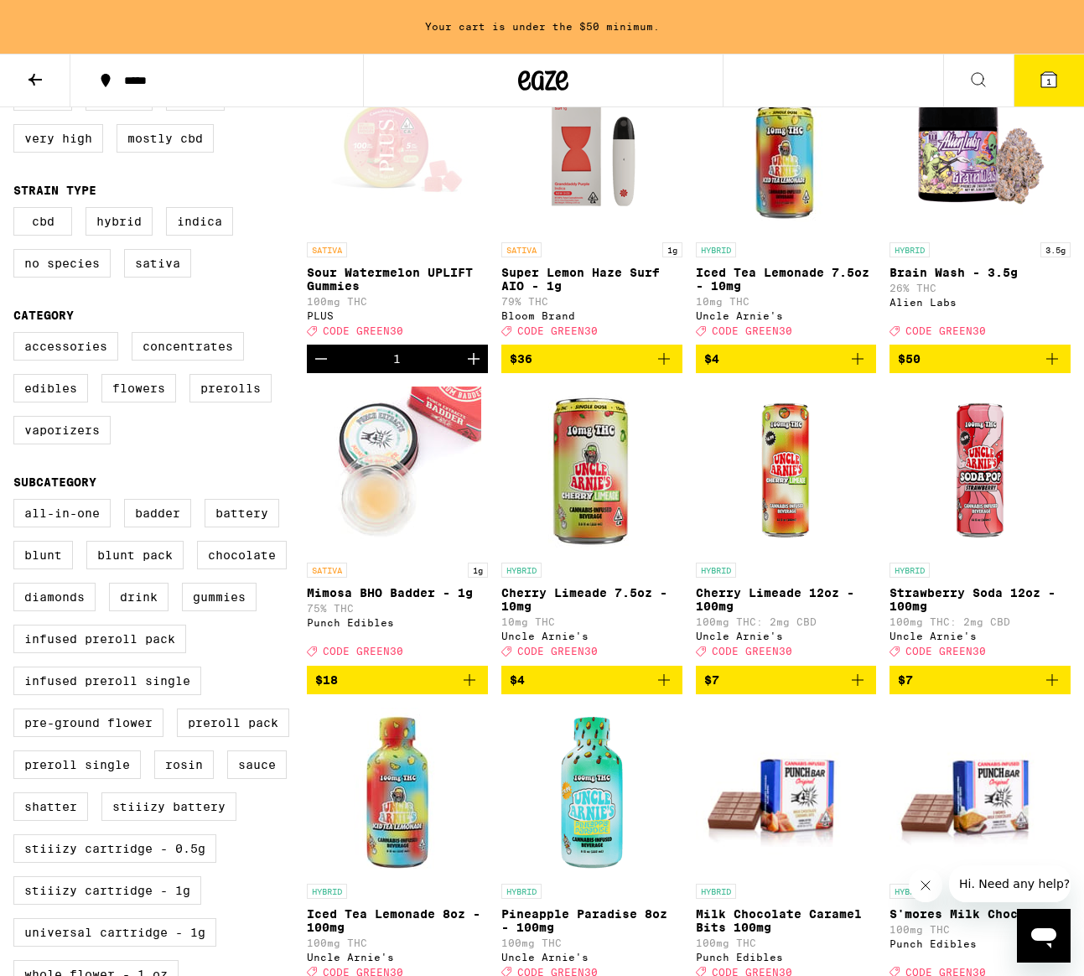
scroll to position [230, 0]
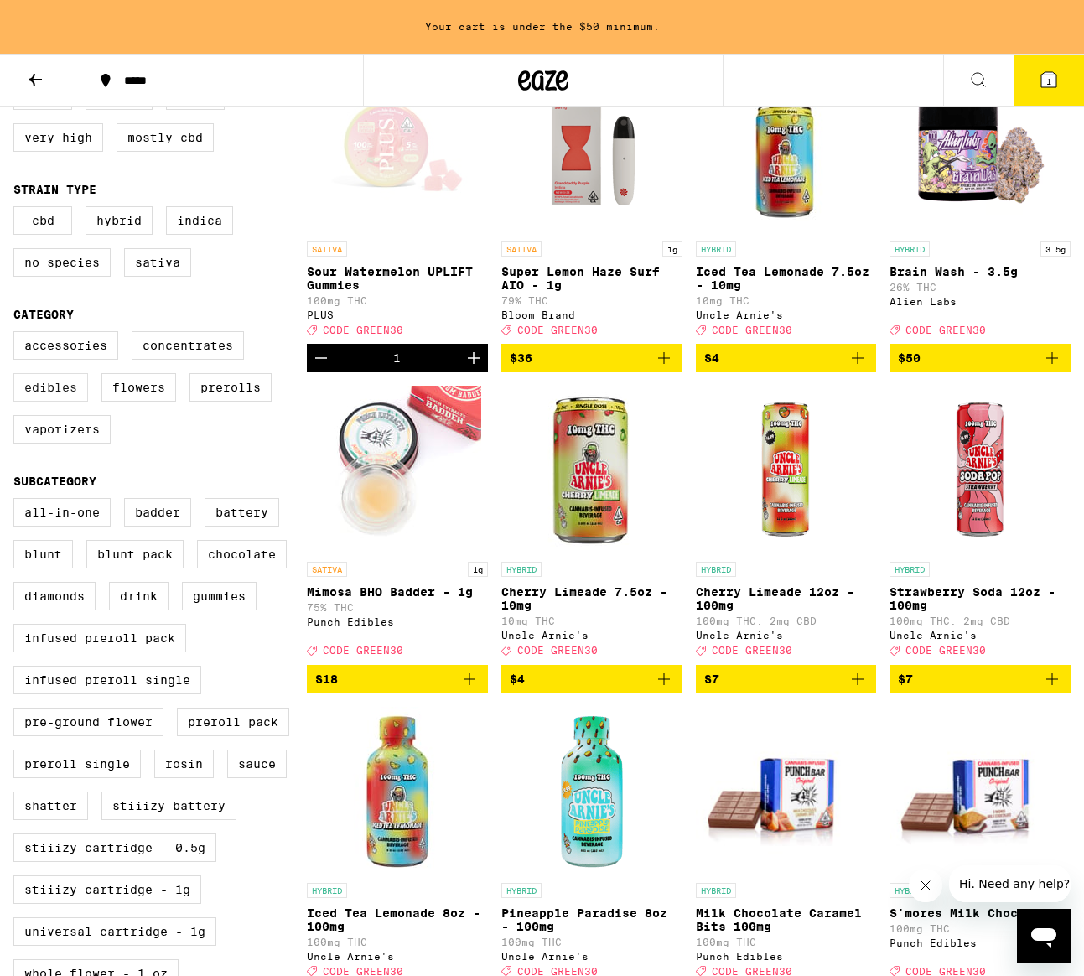
click at [48, 401] on label "Edibles" at bounding box center [50, 387] width 75 height 28
click at [18, 334] on input "Edibles" at bounding box center [17, 334] width 1 height 1
checkbox input "true"
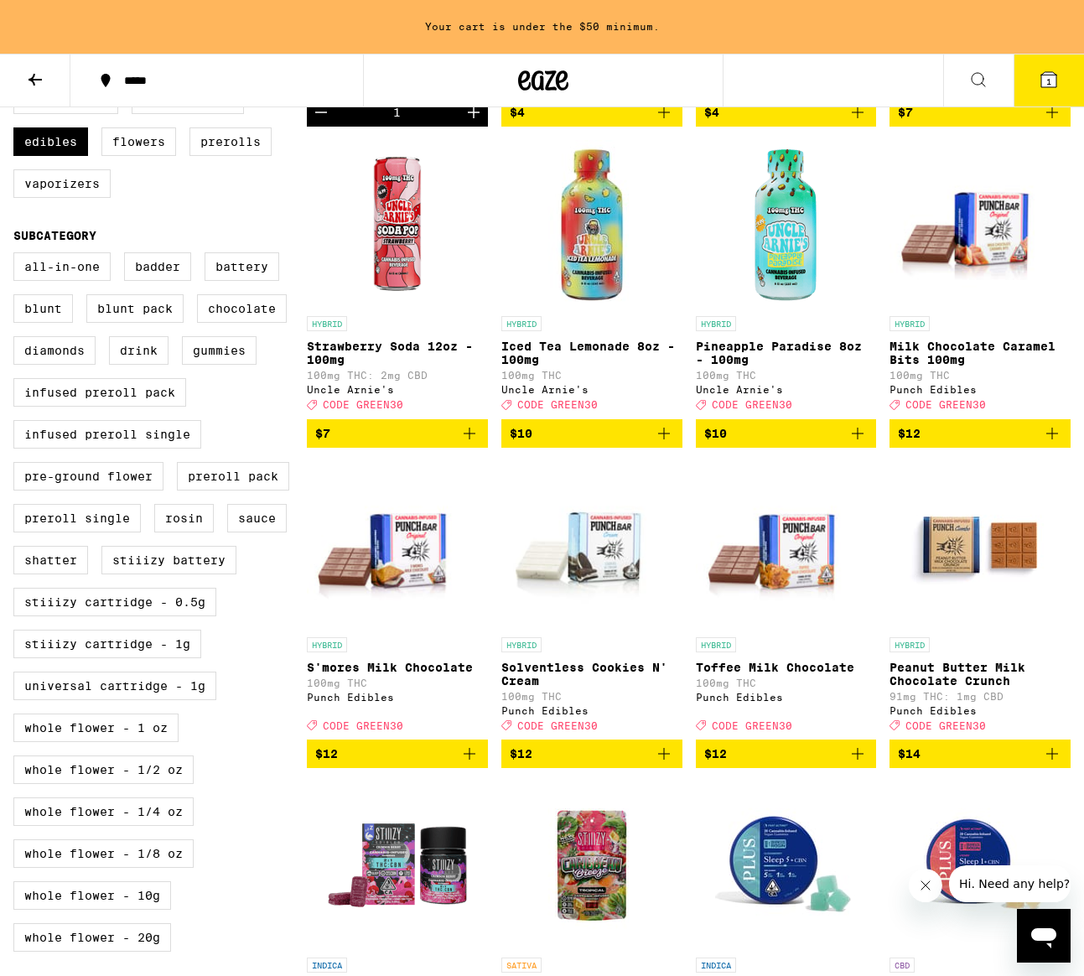
scroll to position [485, 0]
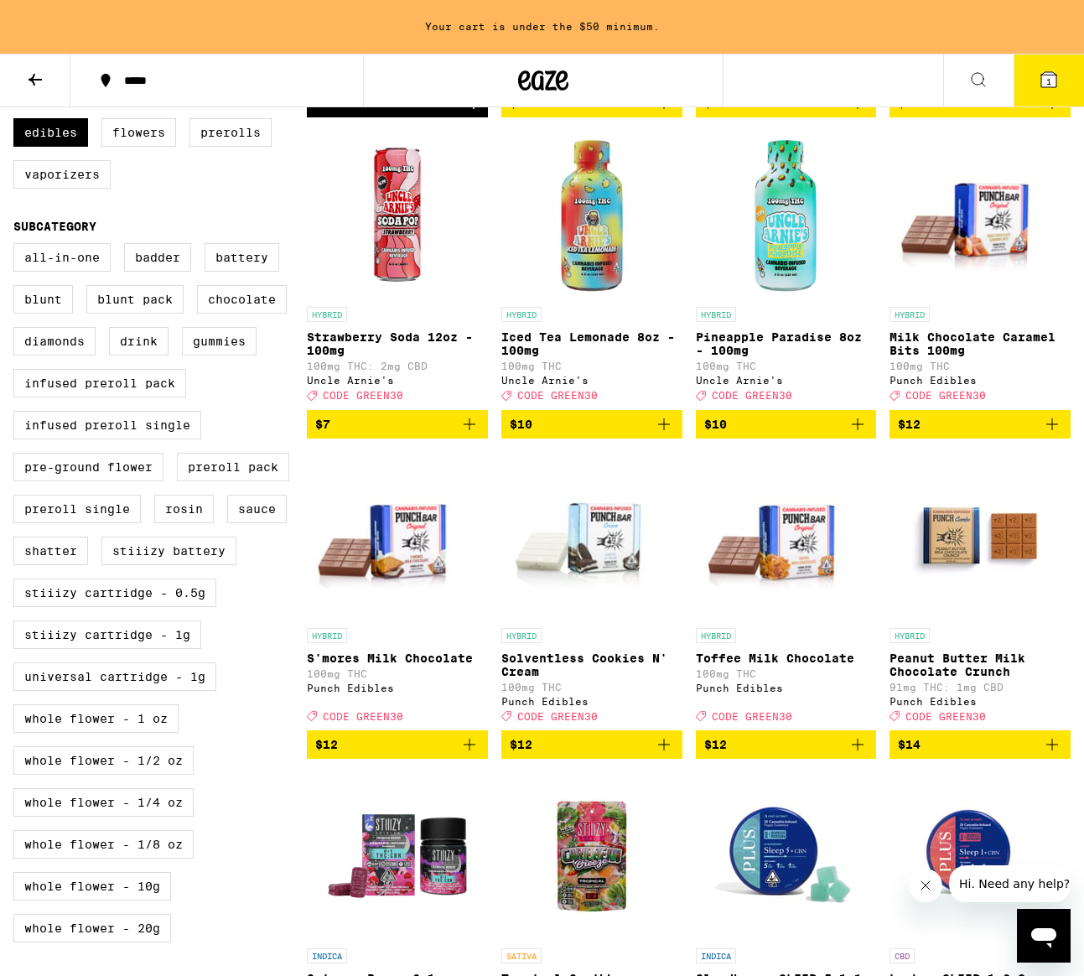
click at [988, 434] on span "$12" at bounding box center [980, 424] width 164 height 20
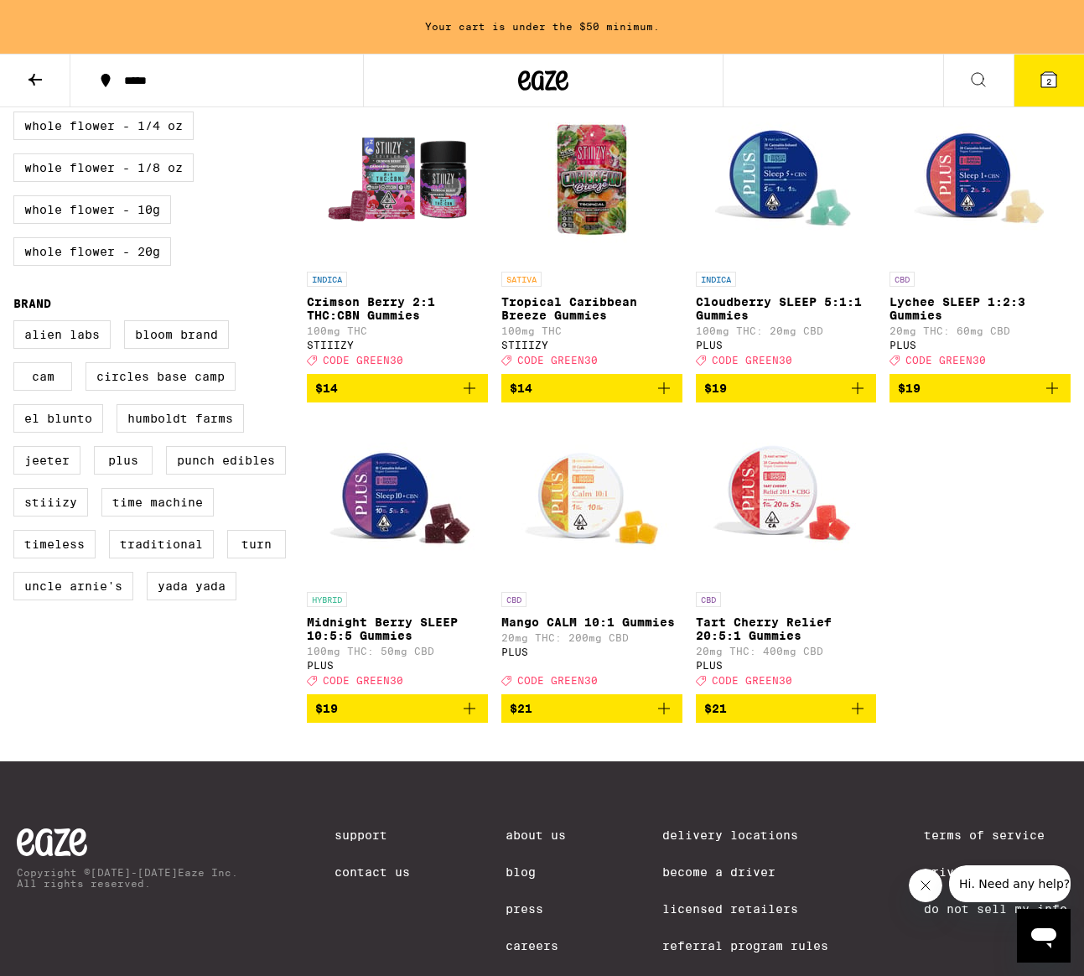
scroll to position [1164, 0]
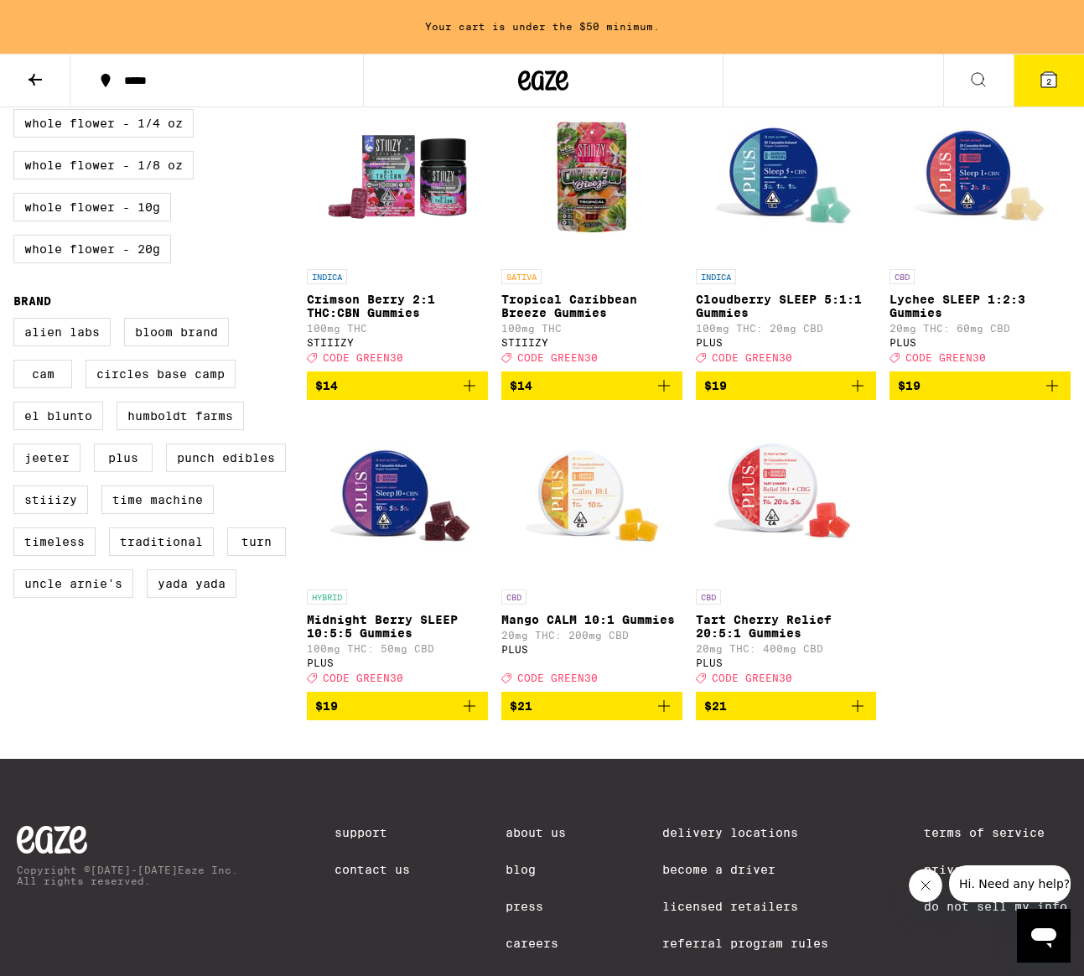
click at [655, 396] on icon "Add to bag" at bounding box center [664, 385] width 20 height 20
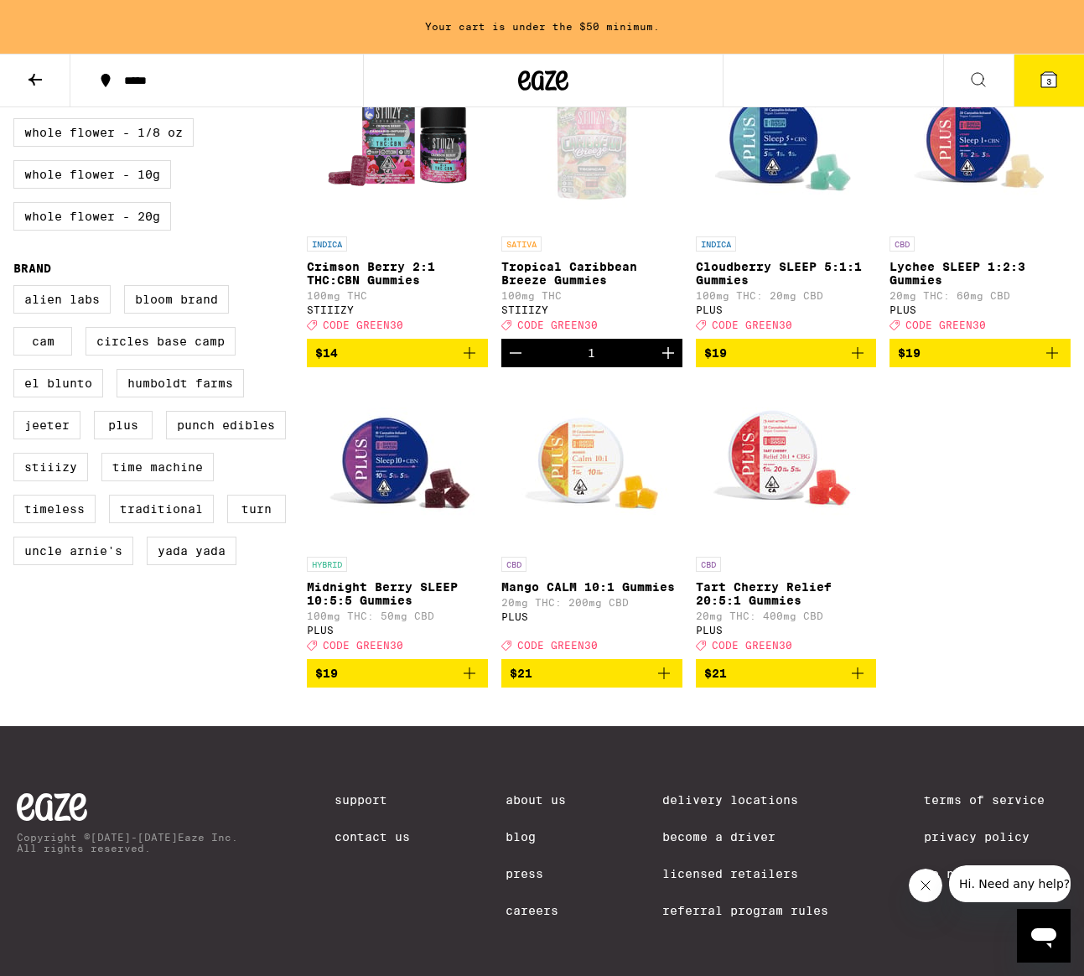
scroll to position [1156, 0]
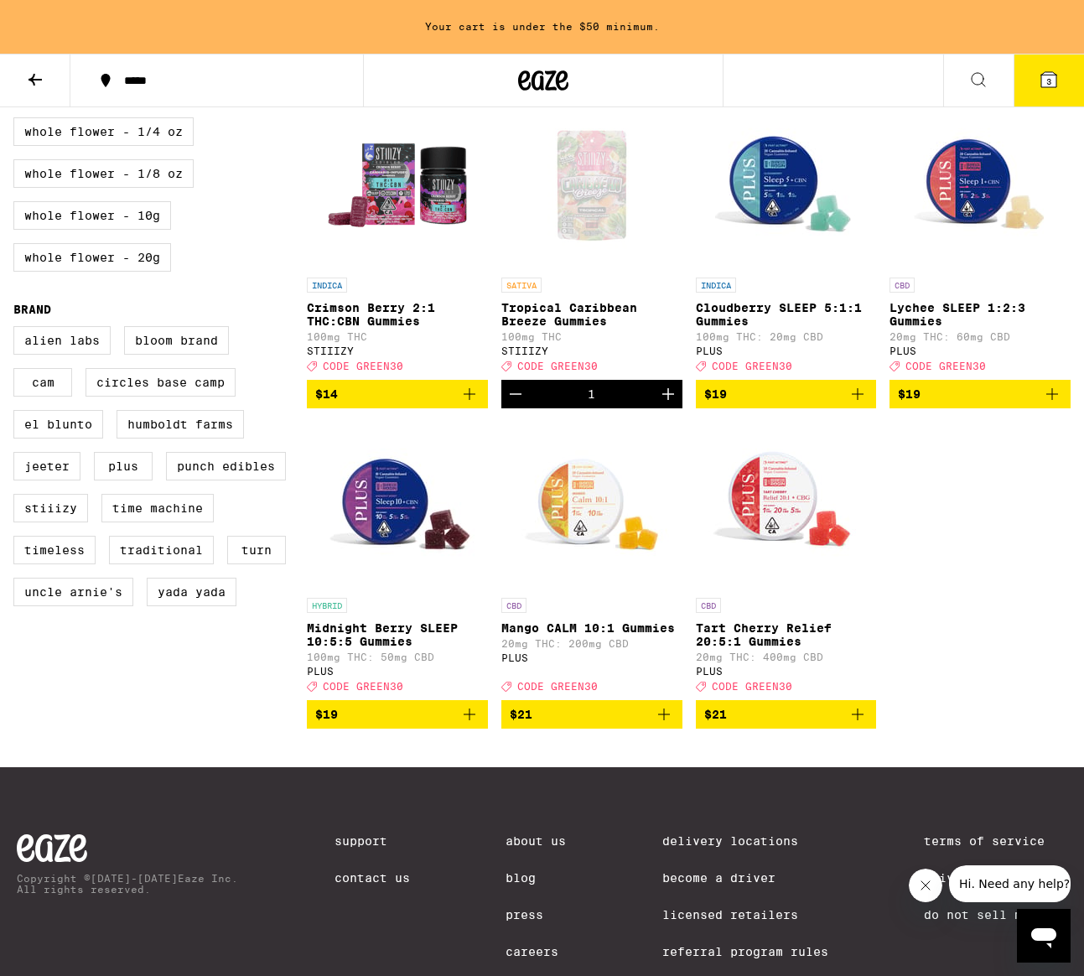
click at [422, 404] on span "$14" at bounding box center [397, 394] width 164 height 20
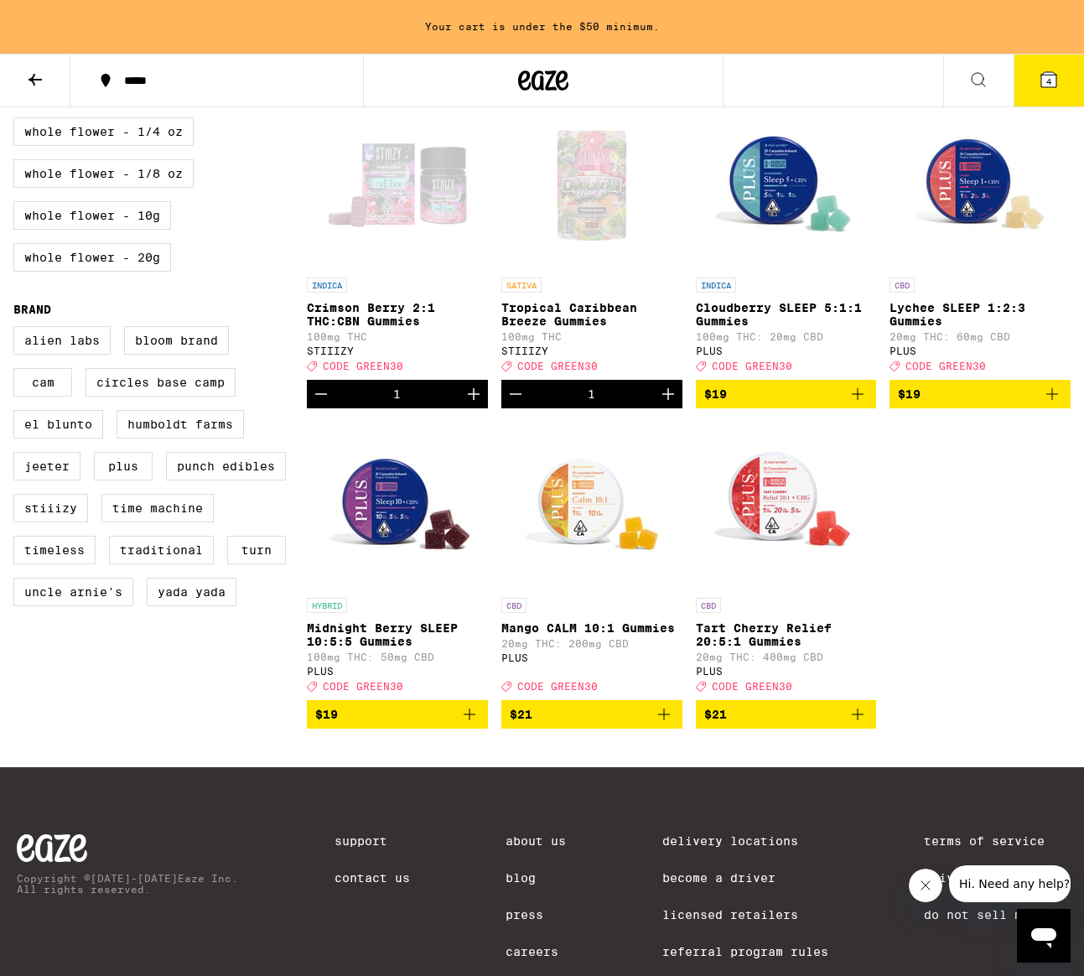
scroll to position [1102, 0]
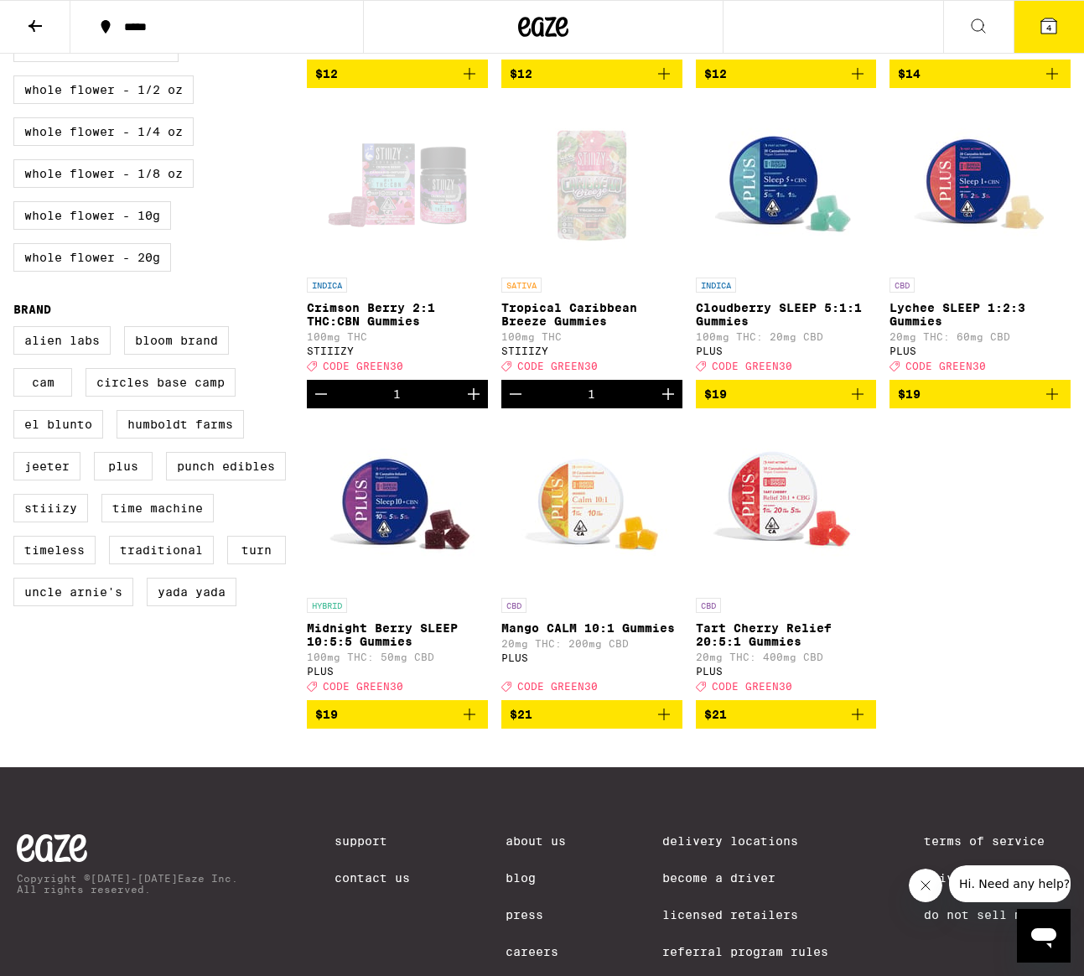
click at [795, 724] on span "$21" at bounding box center [786, 714] width 164 height 20
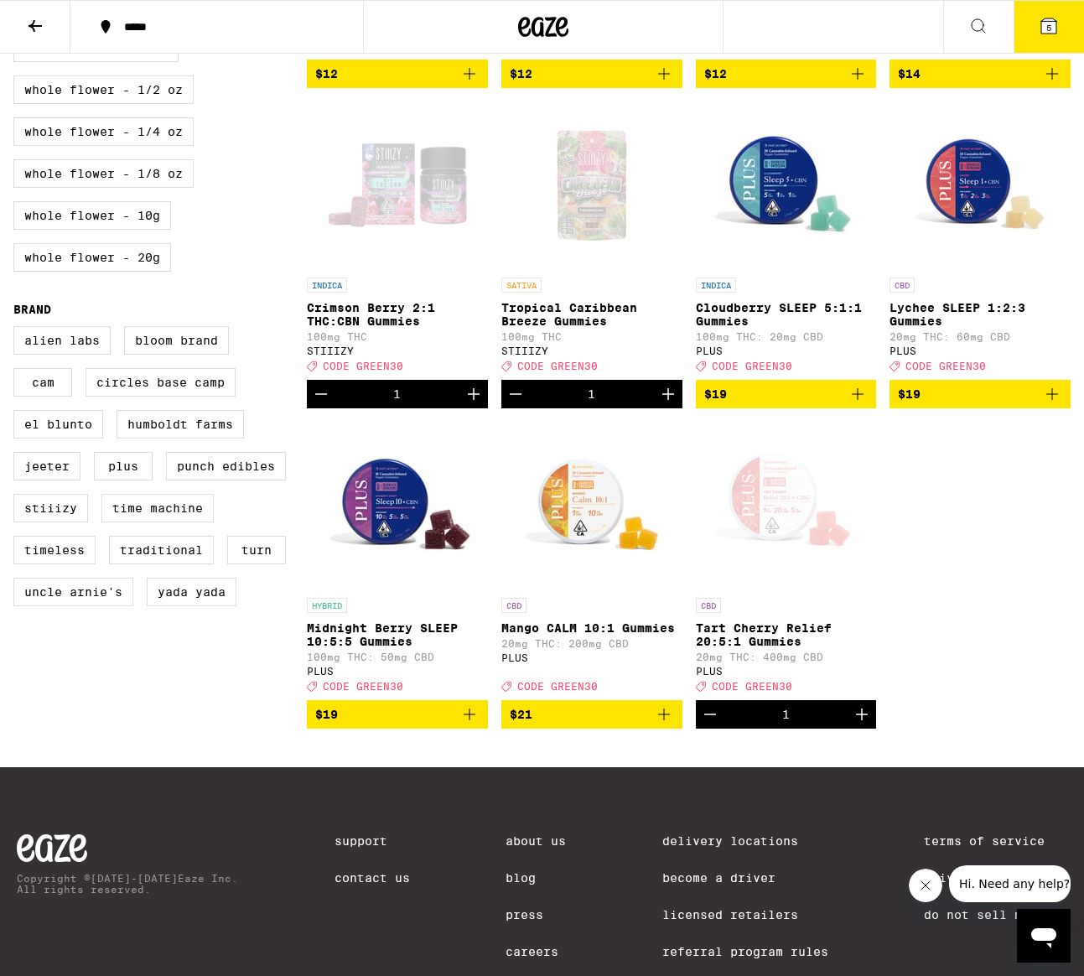
click at [1044, 18] on icon at bounding box center [1048, 25] width 15 height 15
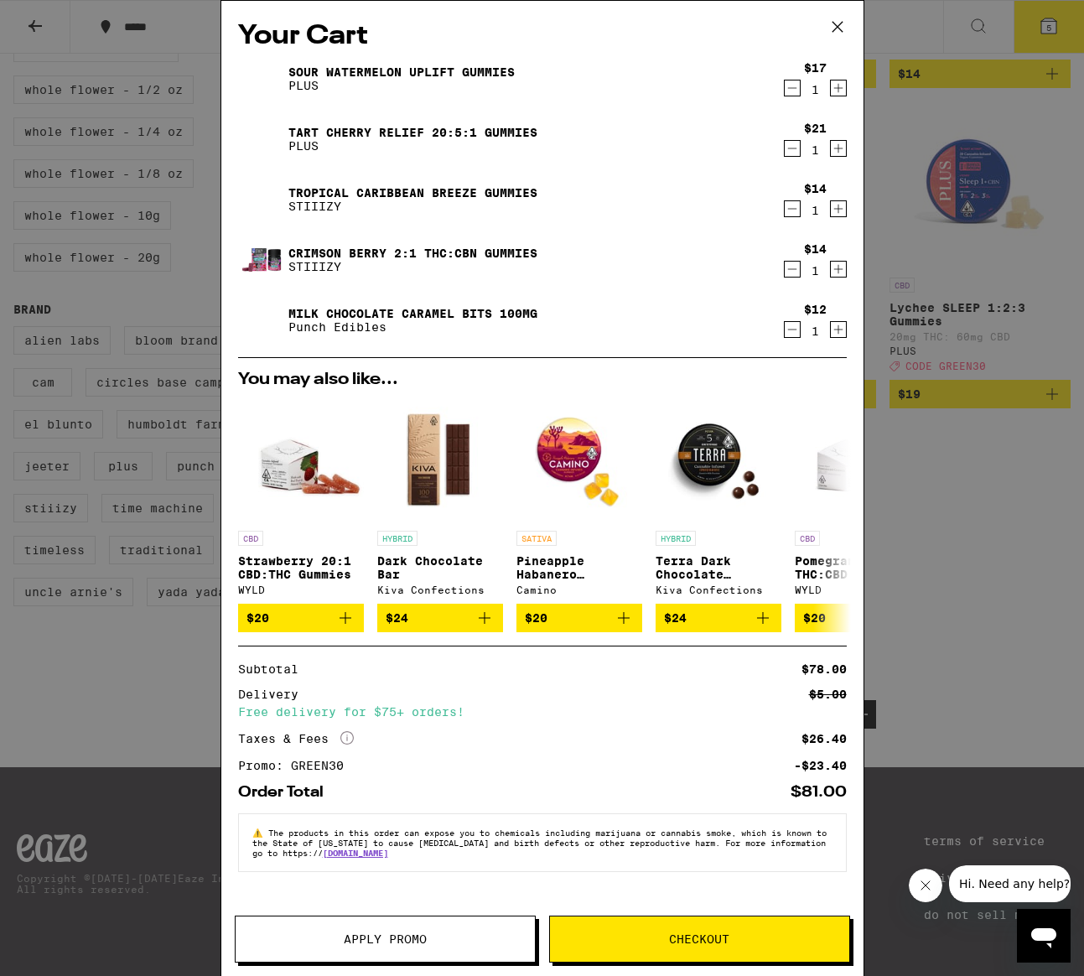
click at [672, 937] on span "Checkout" at bounding box center [699, 939] width 60 height 12
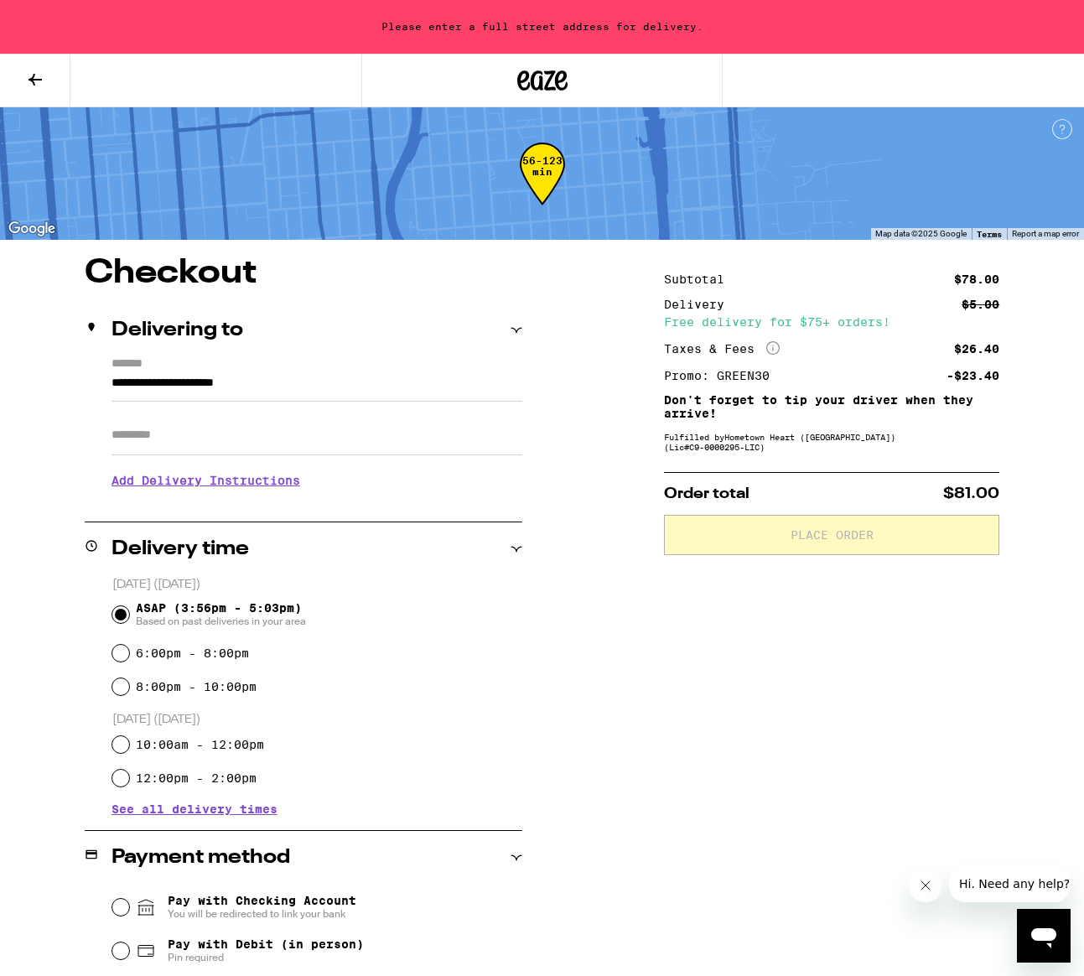
click at [32, 84] on icon at bounding box center [35, 80] width 20 height 20
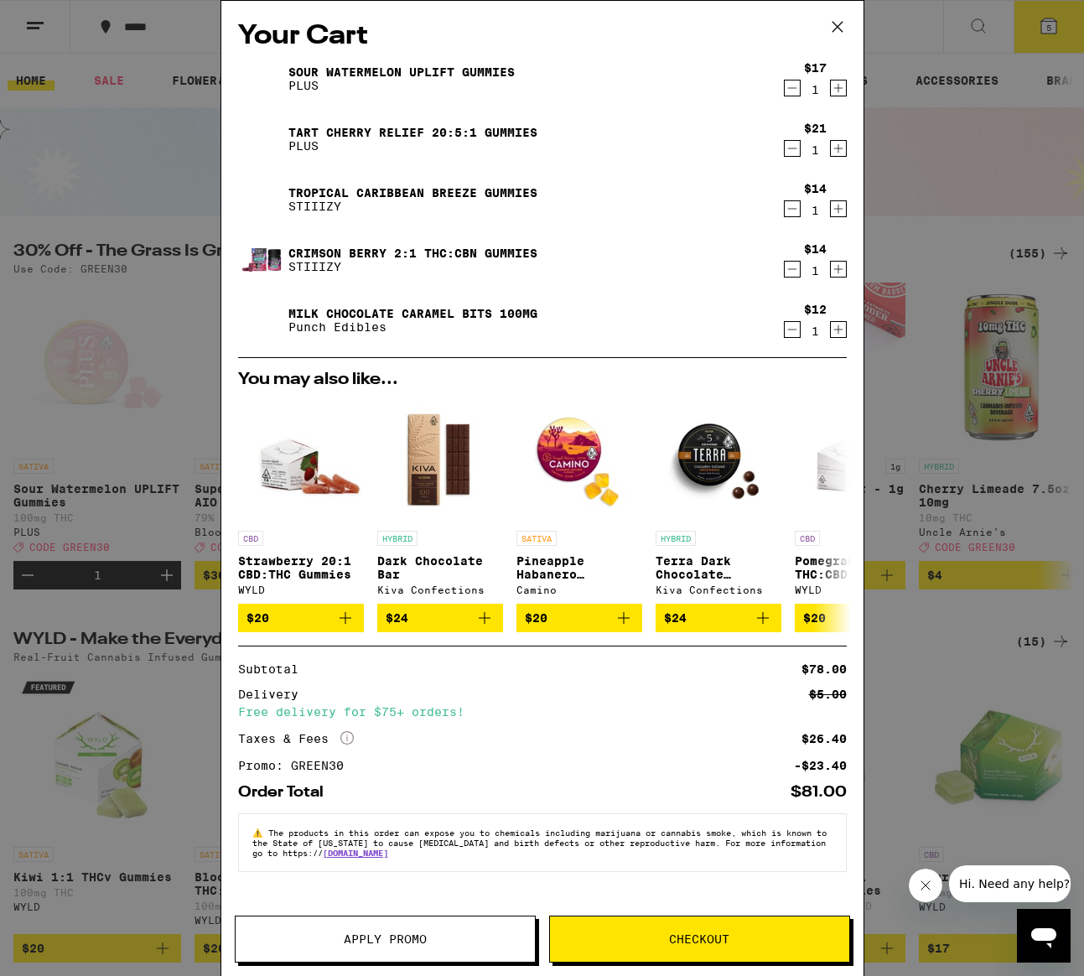
click at [833, 23] on icon at bounding box center [837, 26] width 25 height 25
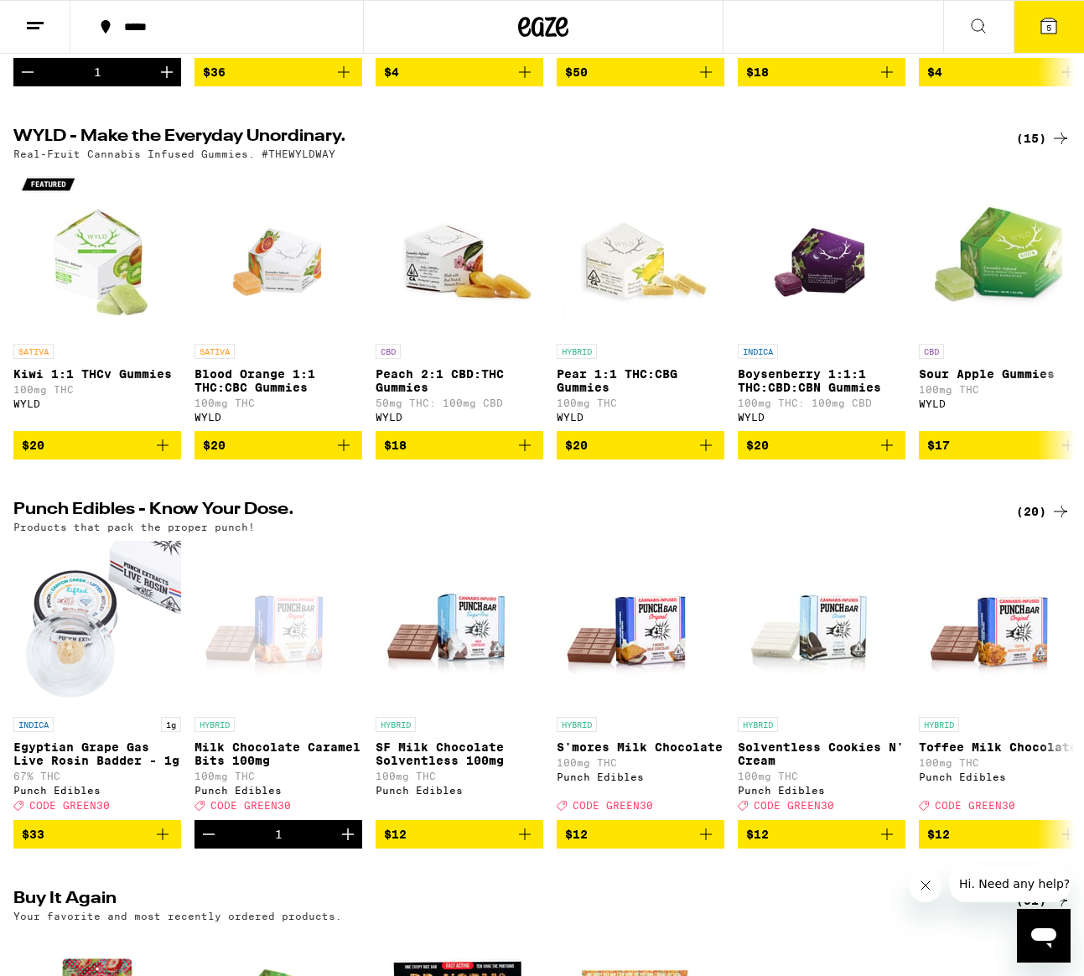
scroll to position [504, 0]
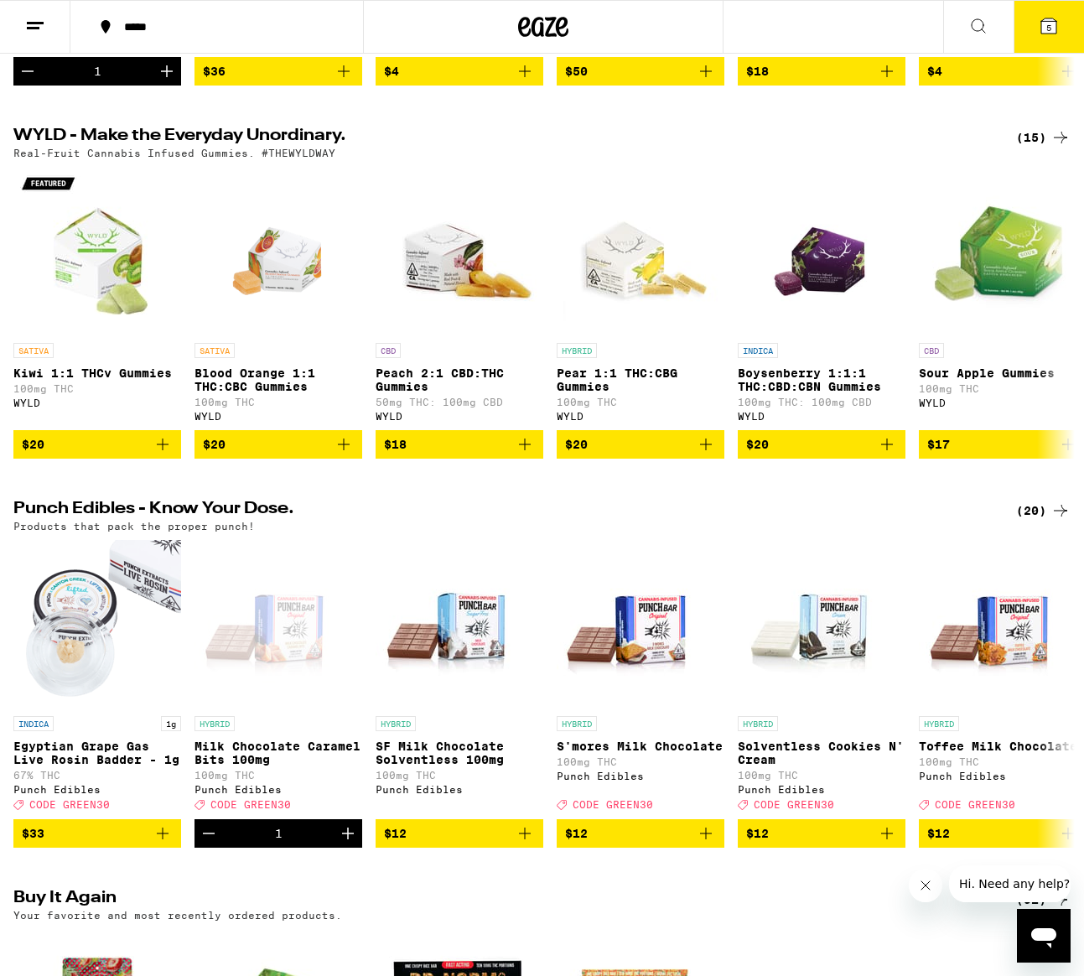
click at [1064, 148] on icon at bounding box center [1060, 137] width 20 height 20
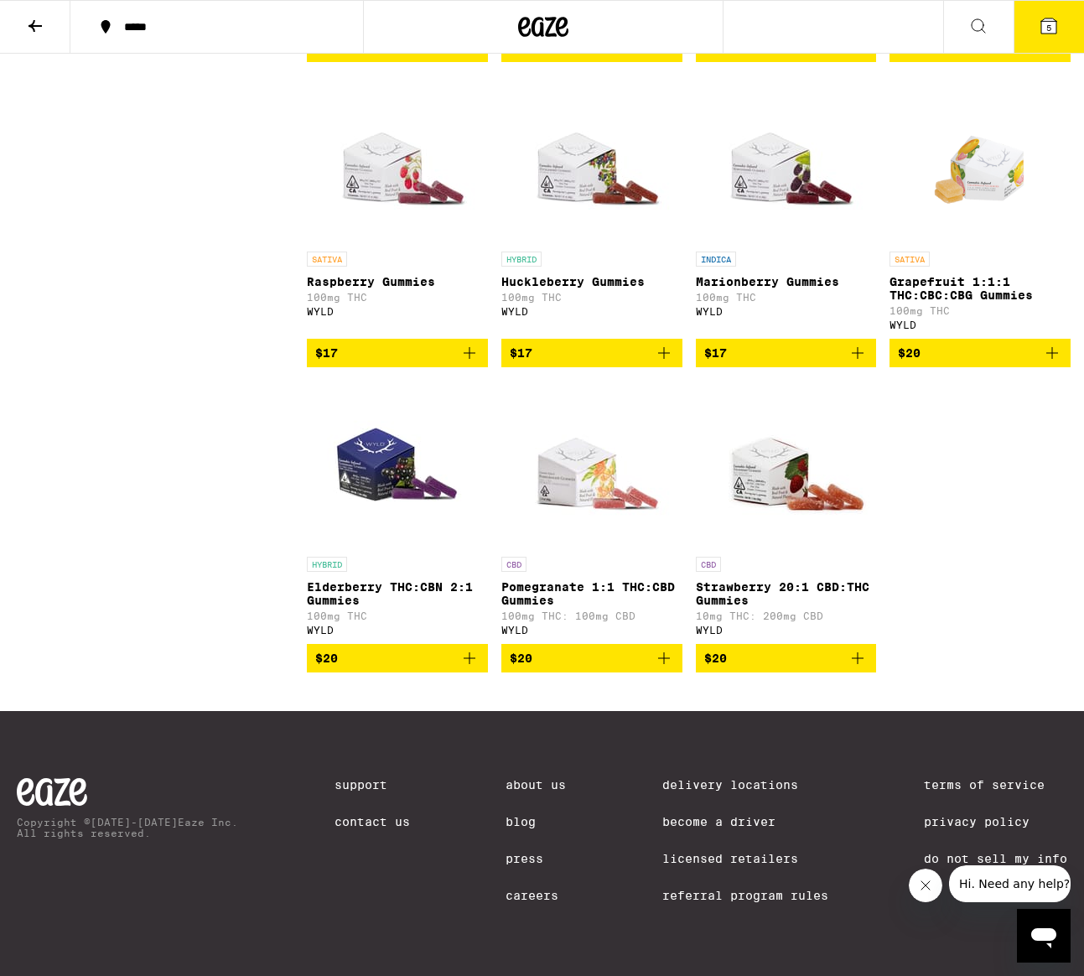
scroll to position [820, 0]
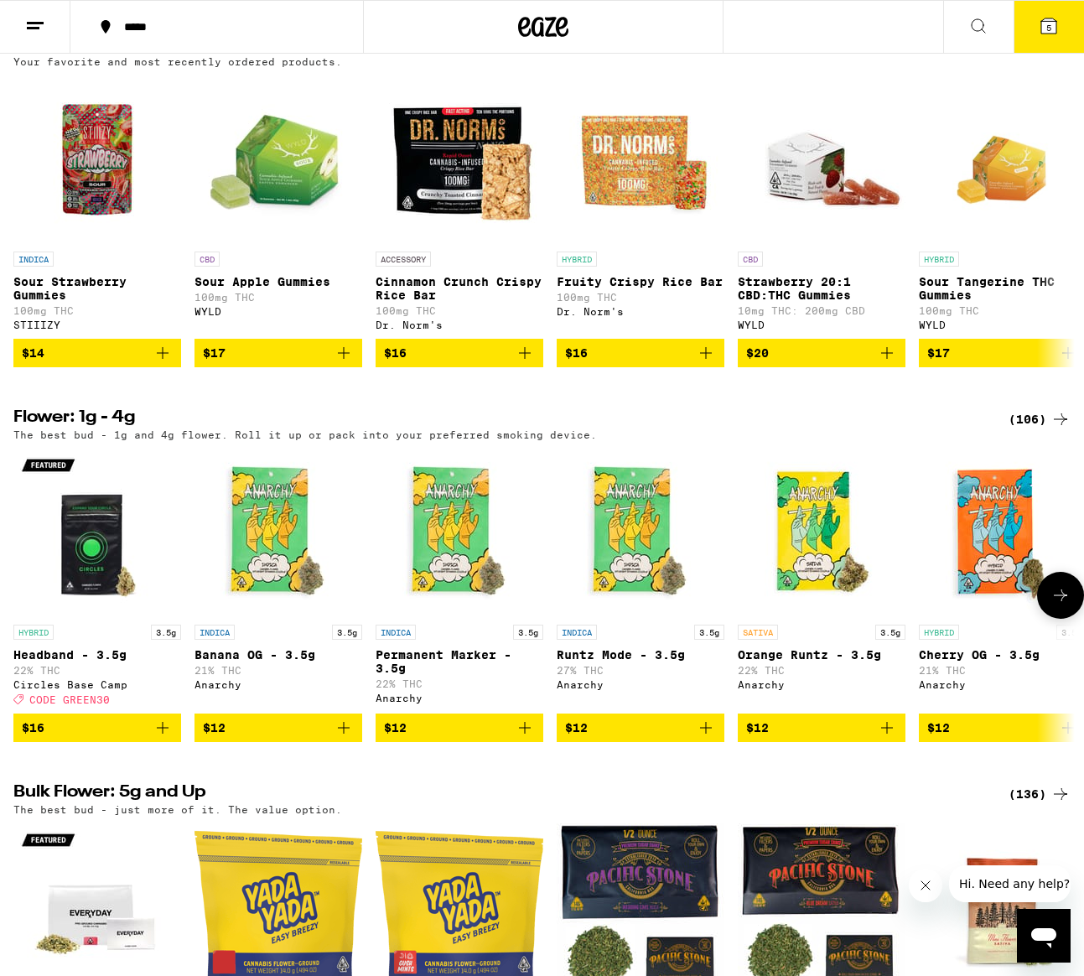
scroll to position [1360, 0]
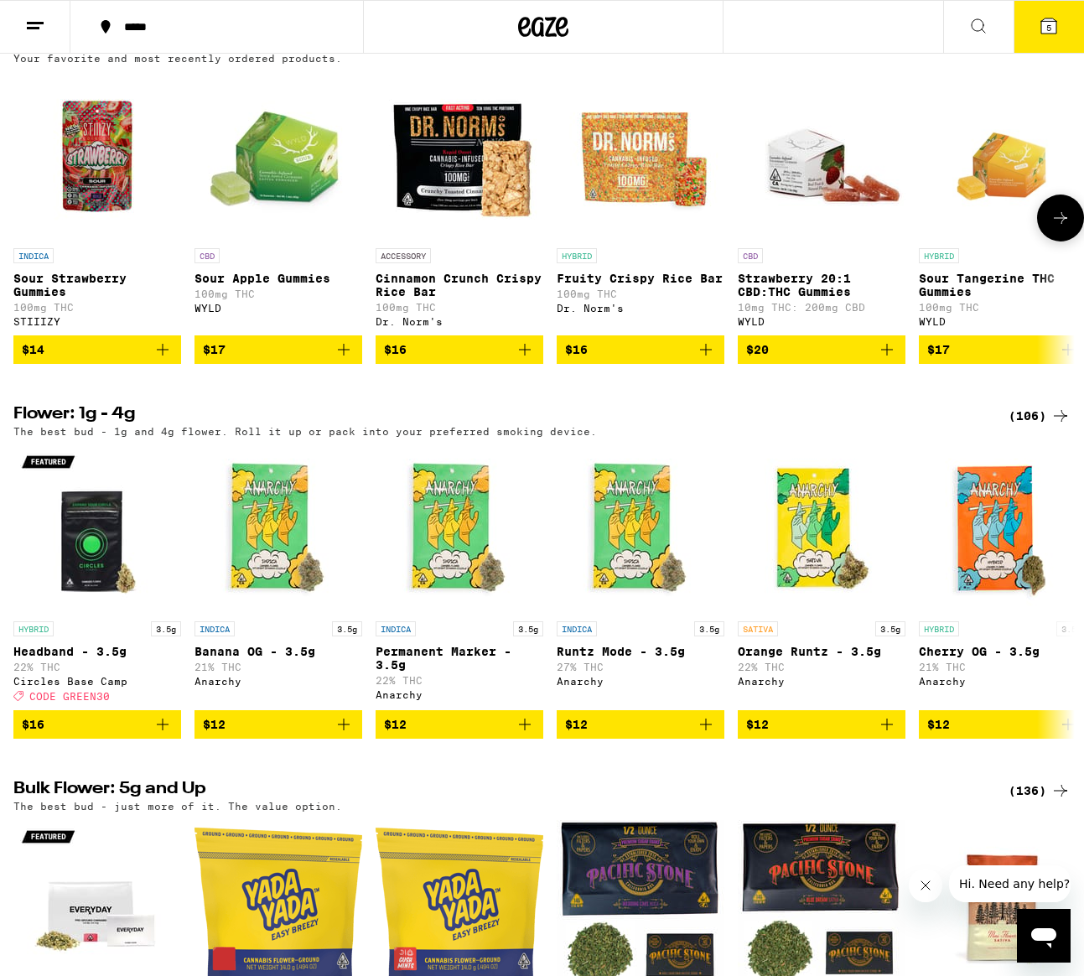
click at [504, 360] on span "$16" at bounding box center [459, 349] width 151 height 20
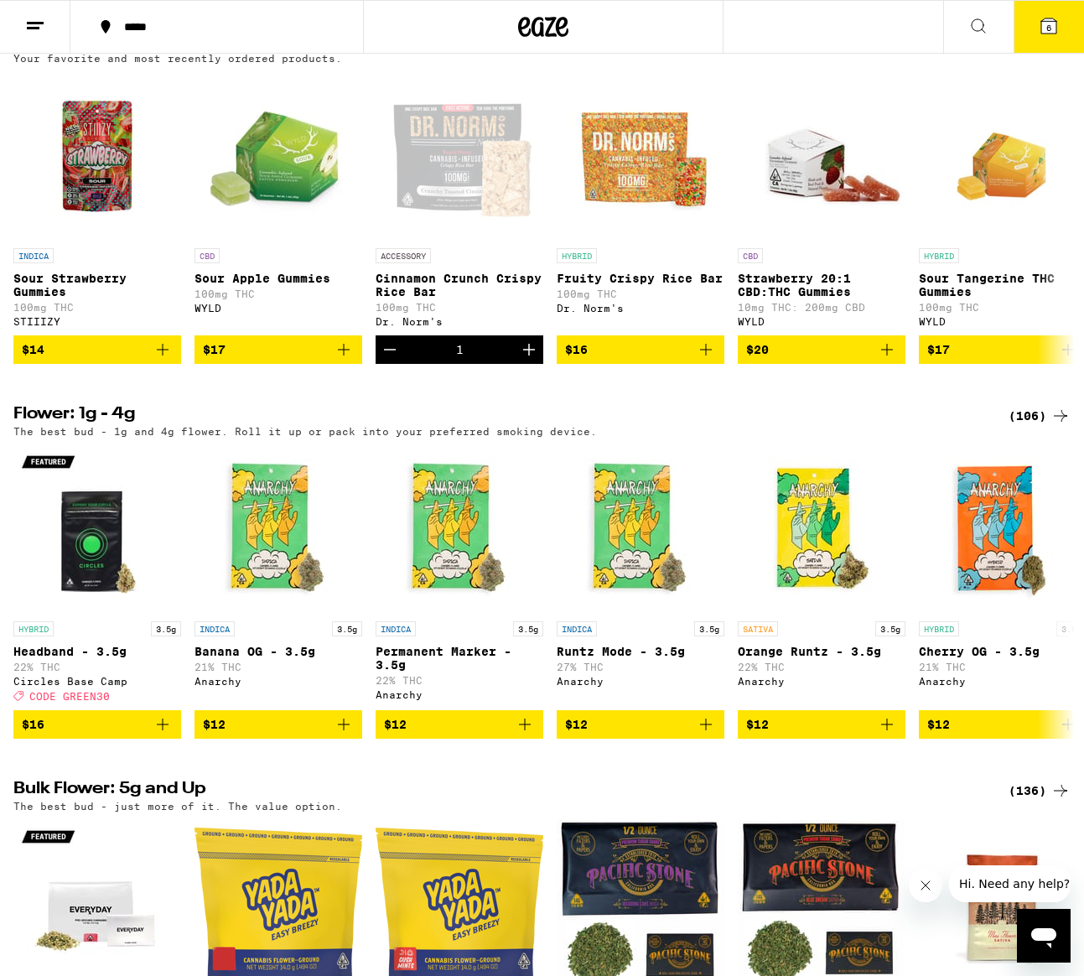
click at [1046, 35] on icon at bounding box center [1048, 26] width 20 height 20
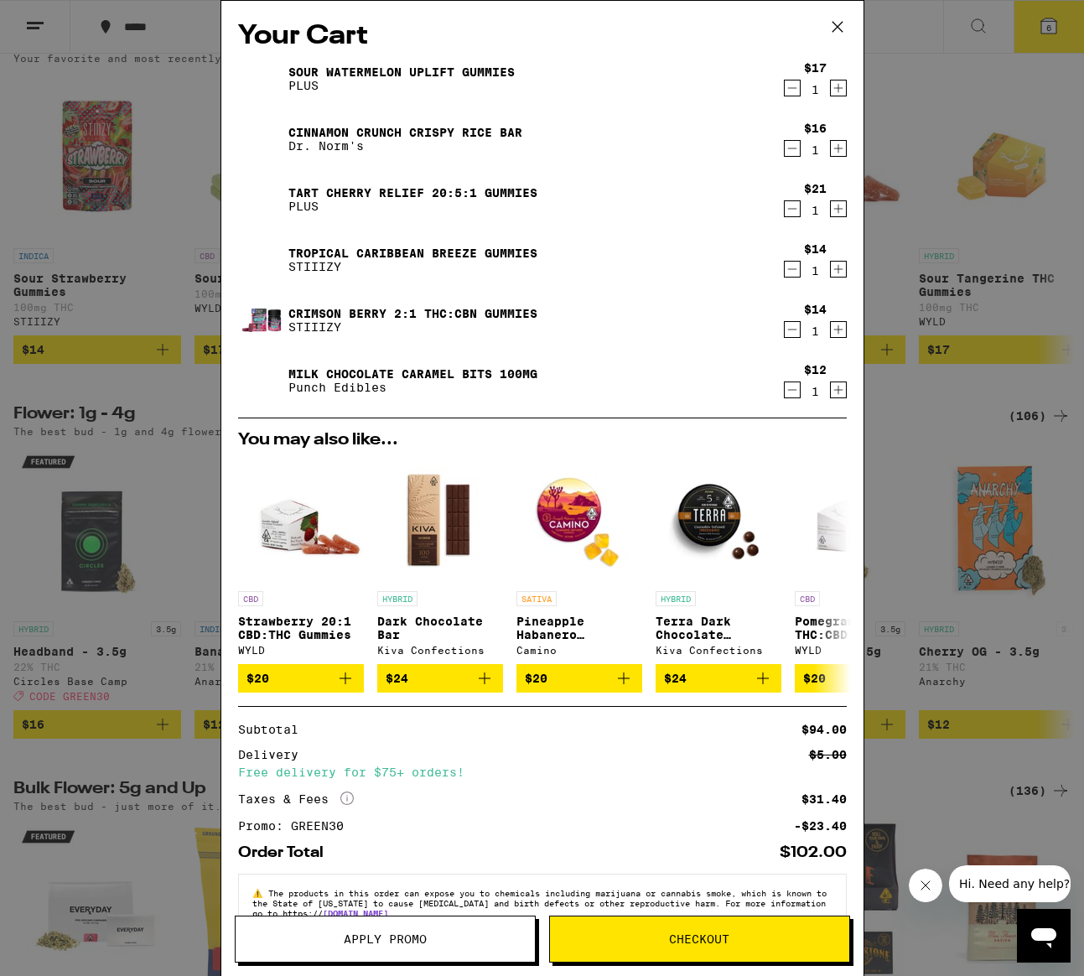
click at [841, 24] on icon at bounding box center [837, 26] width 25 height 25
